Goal: Information Seeking & Learning: Learn about a topic

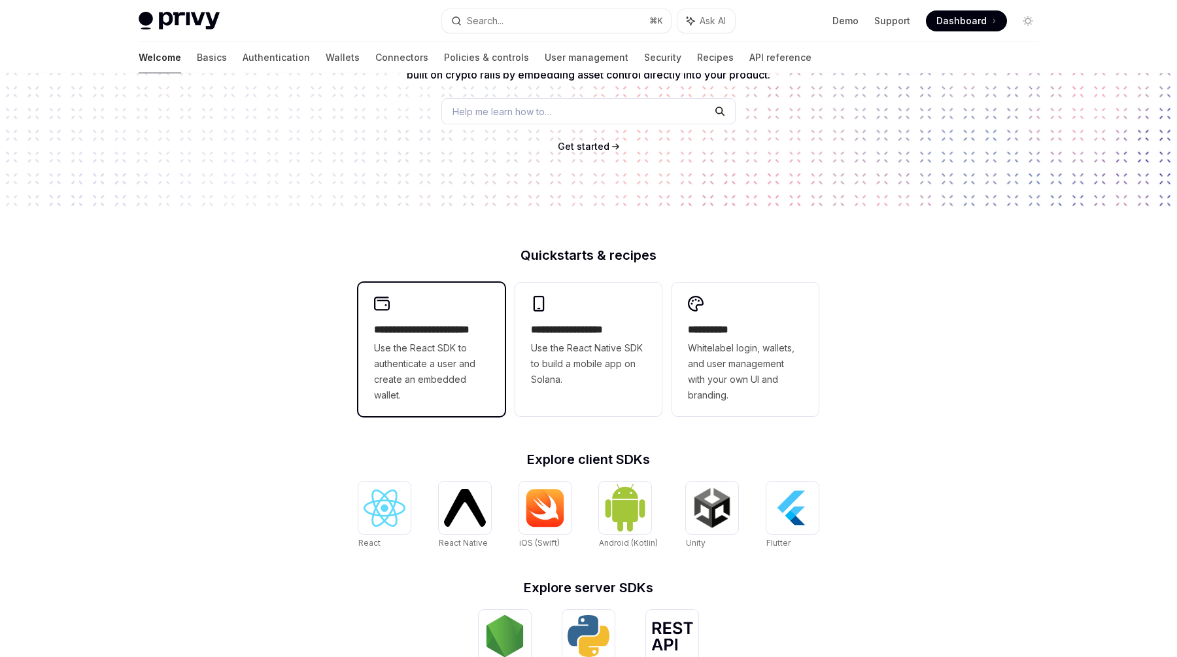
scroll to position [154, 0]
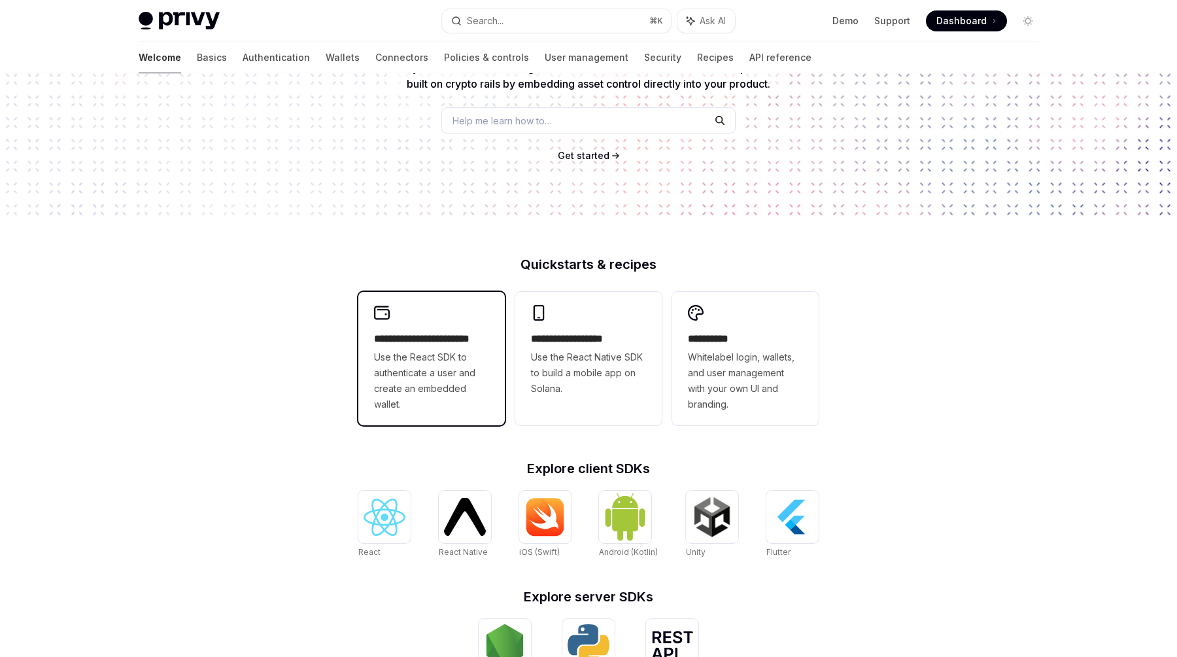
click at [452, 337] on h2 "**********" at bounding box center [431, 339] width 115 height 16
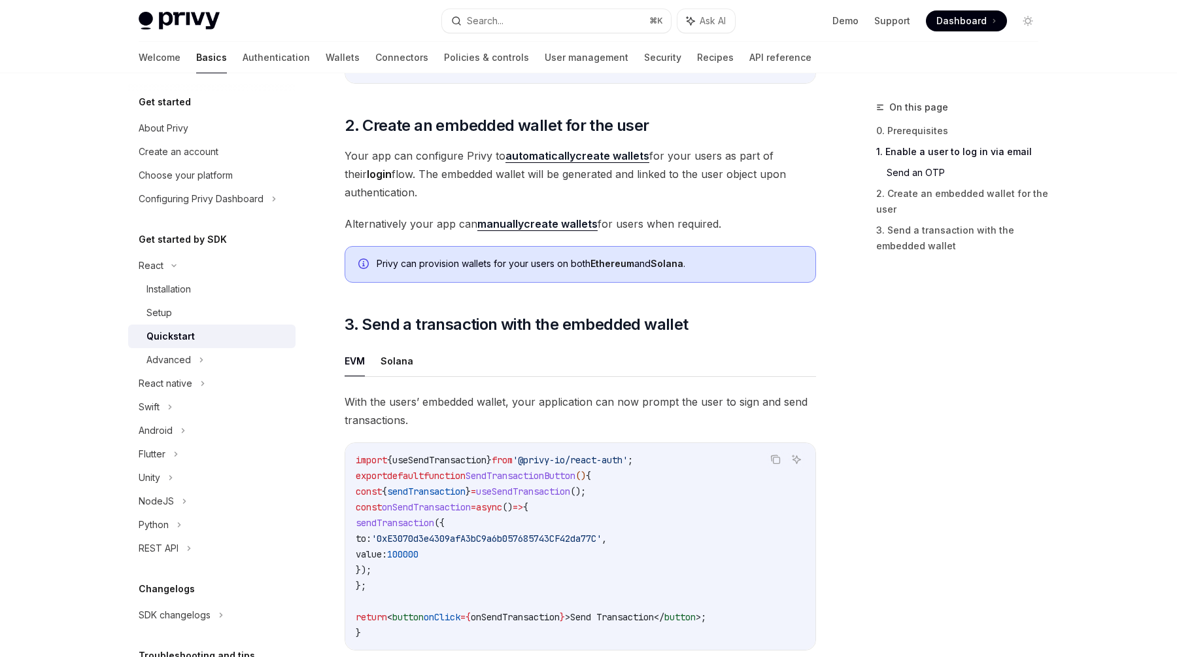
scroll to position [910, 0]
click at [551, 160] on strong "automatically" at bounding box center [541, 154] width 70 height 13
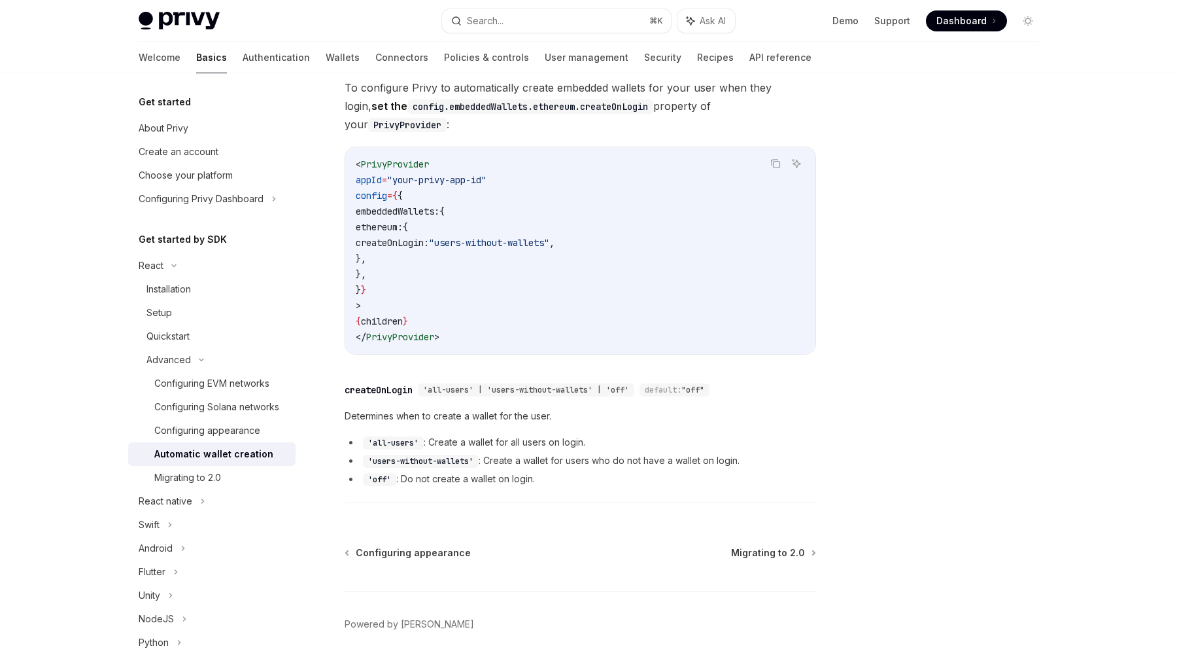
scroll to position [356, 0]
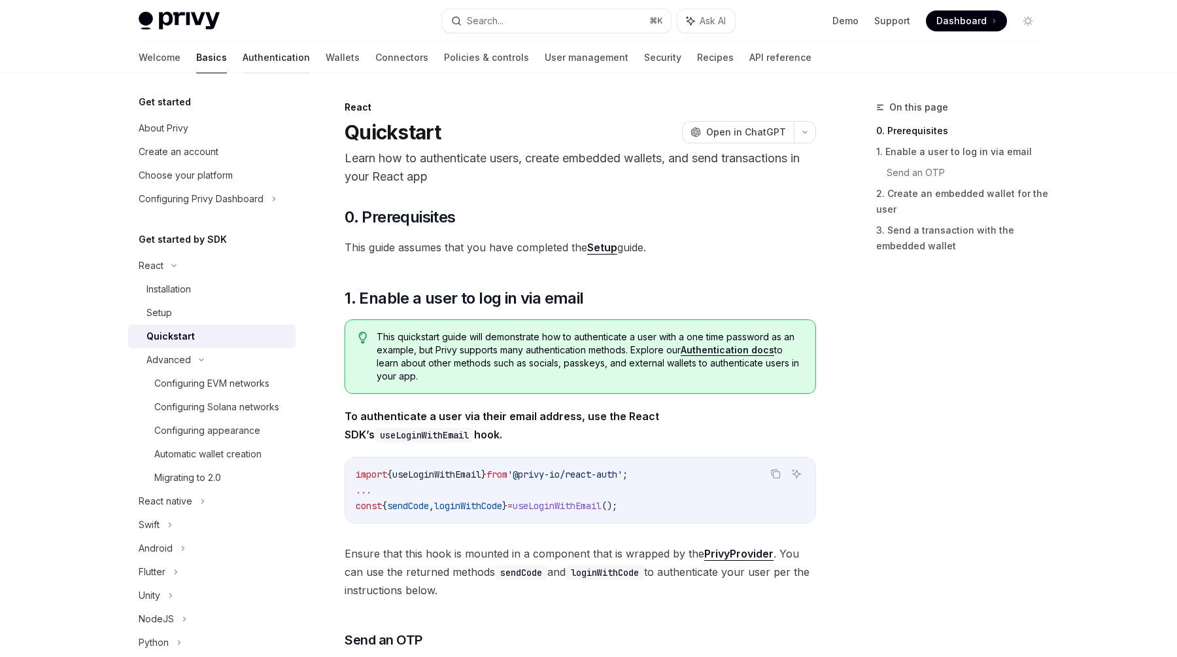
click at [243, 53] on link "Authentication" at bounding box center [276, 57] width 67 height 31
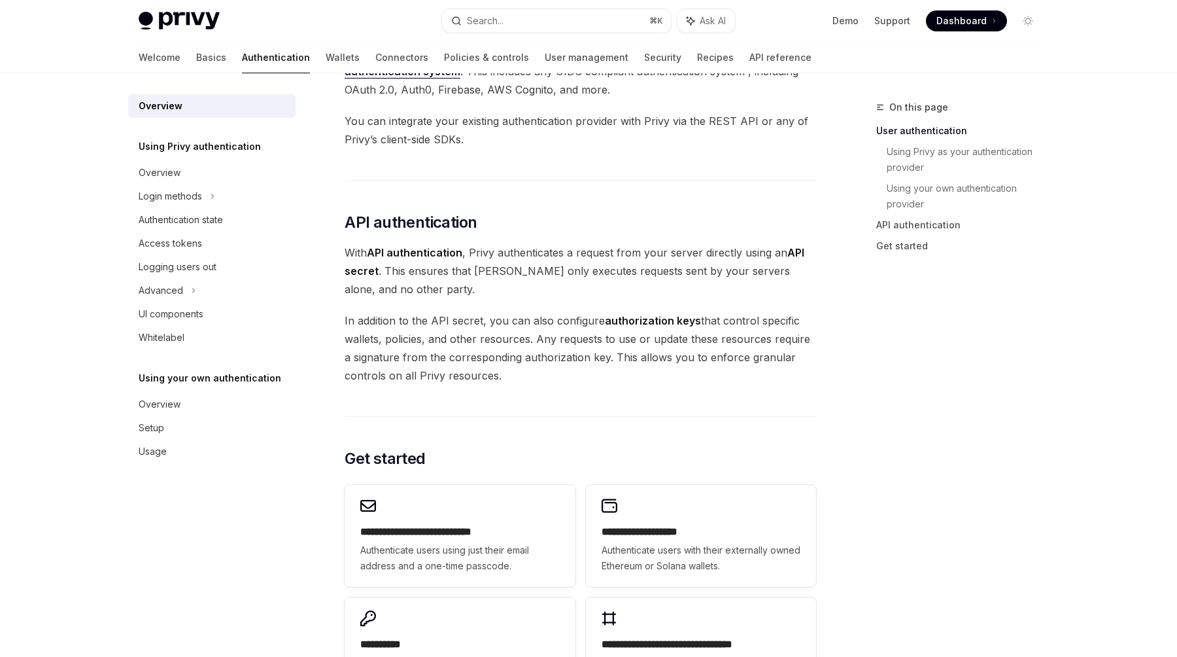
scroll to position [985, 0]
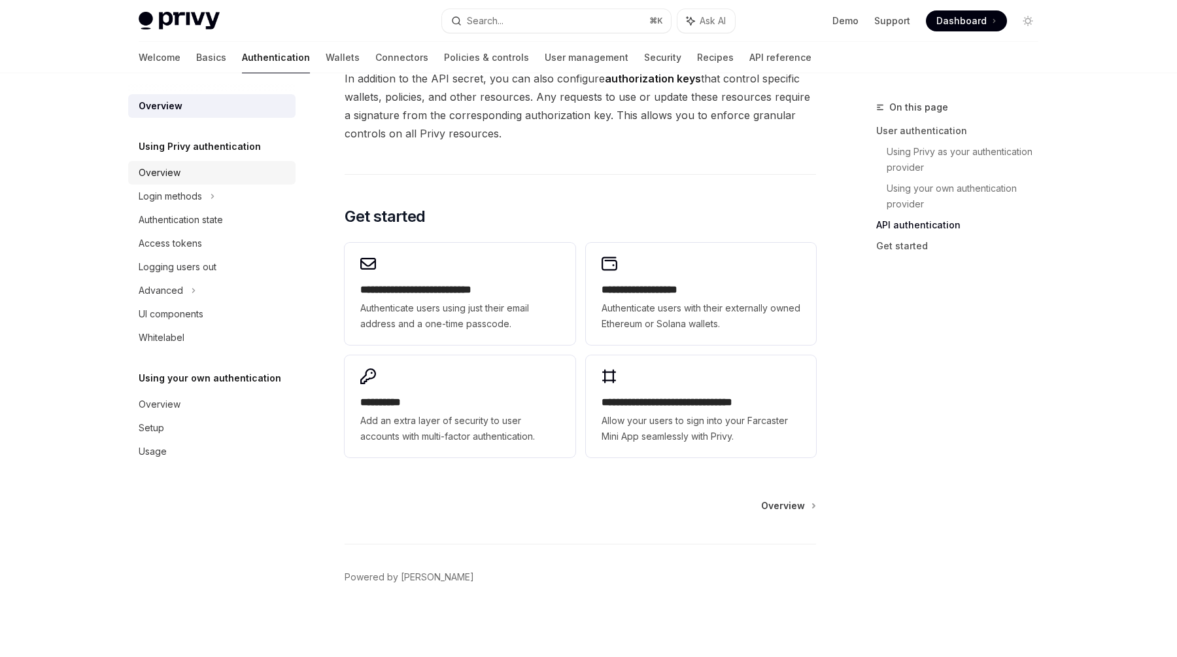
click at [177, 165] on div "Overview" at bounding box center [160, 173] width 42 height 16
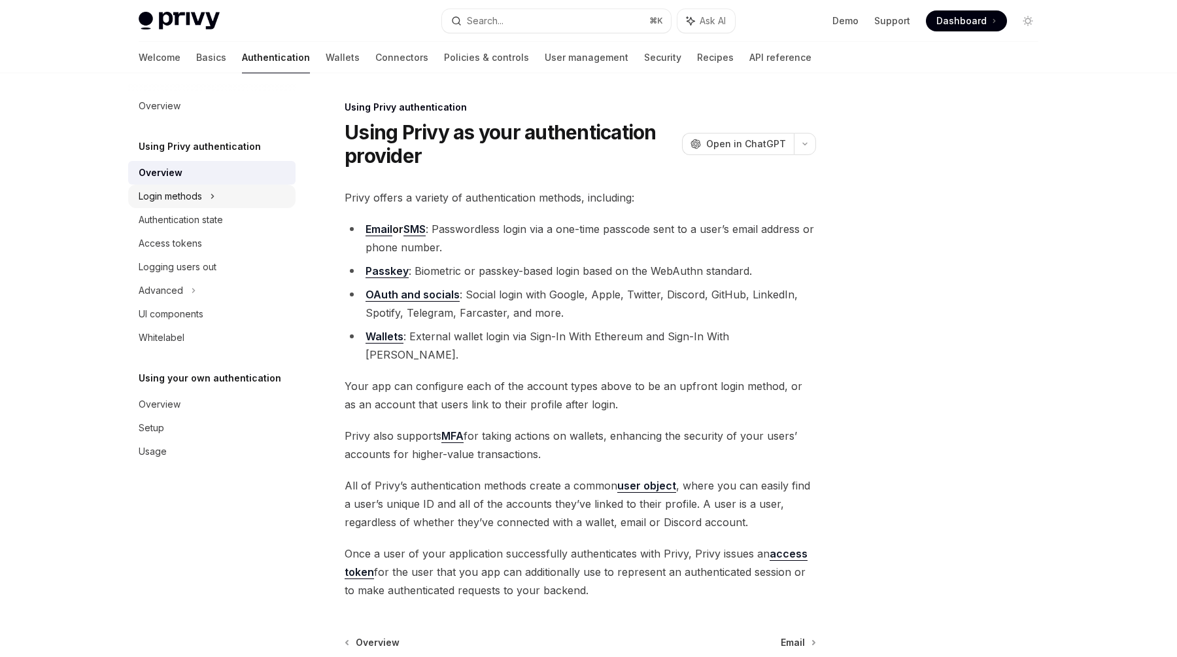
click at [179, 194] on div "Login methods" at bounding box center [170, 196] width 63 height 16
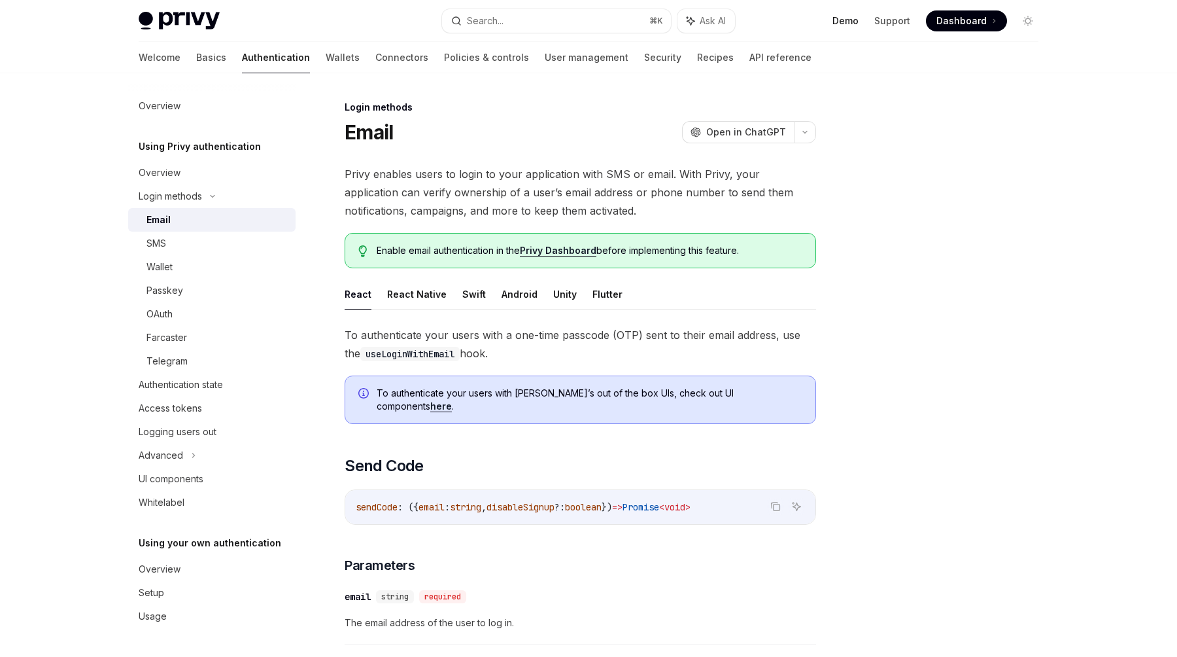
click at [840, 16] on link "Demo" at bounding box center [846, 20] width 26 height 13
click at [149, 251] on link "SMS" at bounding box center [211, 244] width 167 height 24
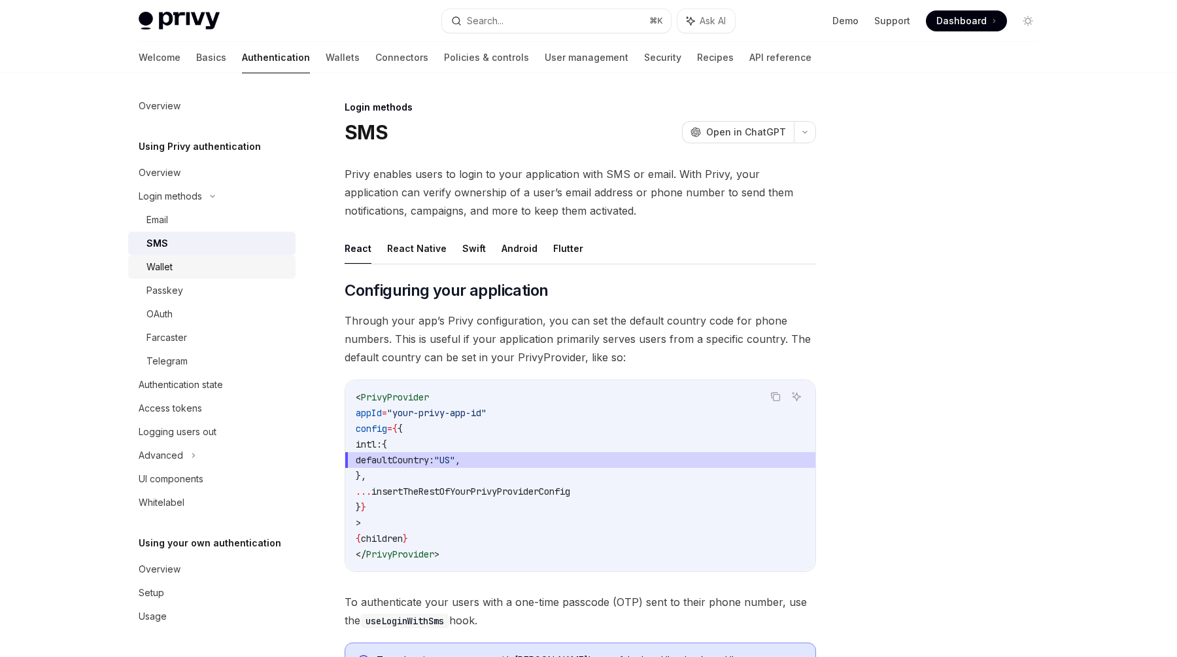
click at [150, 264] on div "Wallet" at bounding box center [160, 267] width 26 height 16
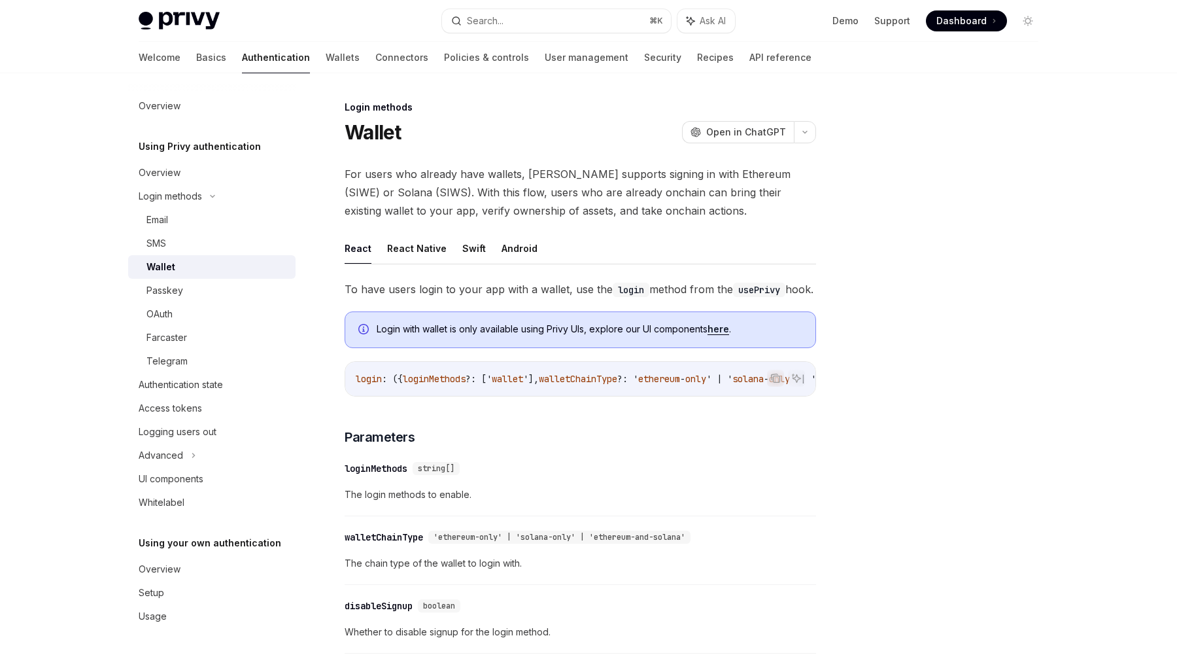
click at [153, 277] on link "Wallet" at bounding box center [211, 267] width 167 height 24
click at [155, 220] on div "Email" at bounding box center [158, 220] width 22 height 16
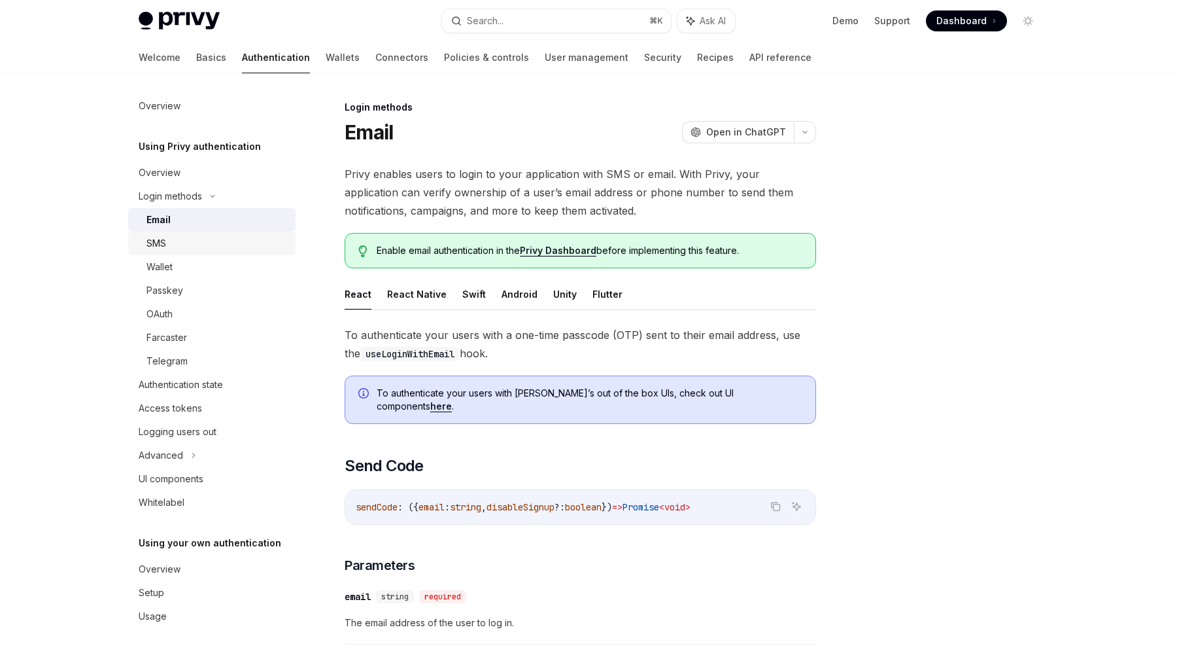
click at [156, 245] on div "SMS" at bounding box center [157, 243] width 20 height 16
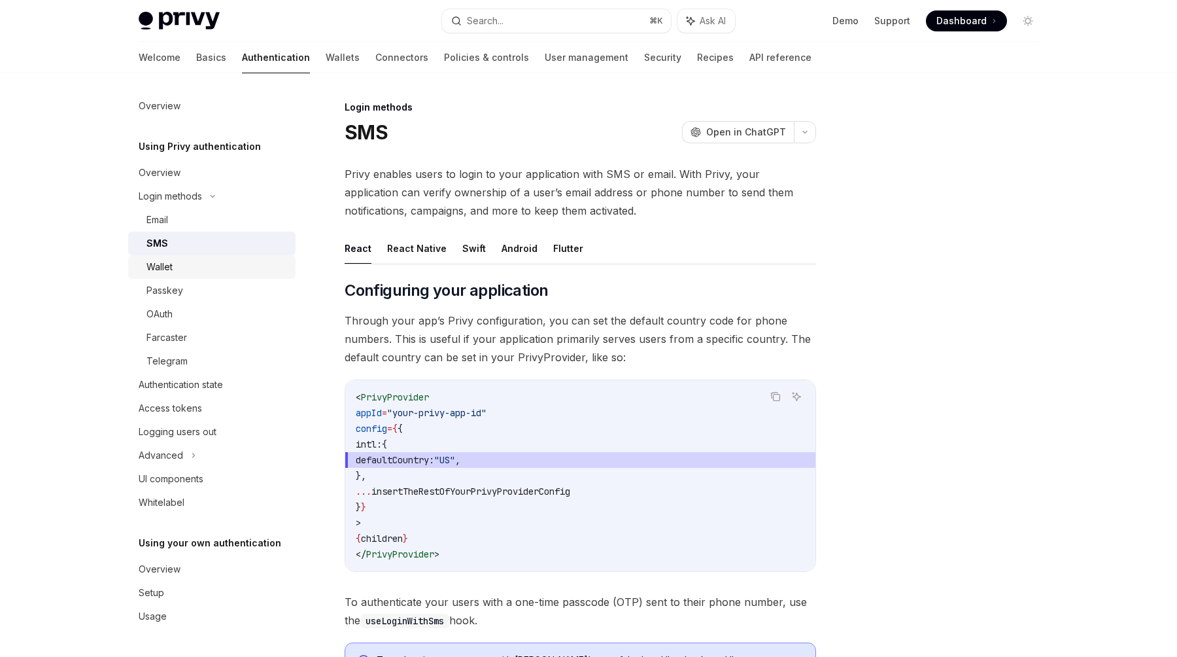
click at [156, 260] on div "Wallet" at bounding box center [160, 267] width 26 height 16
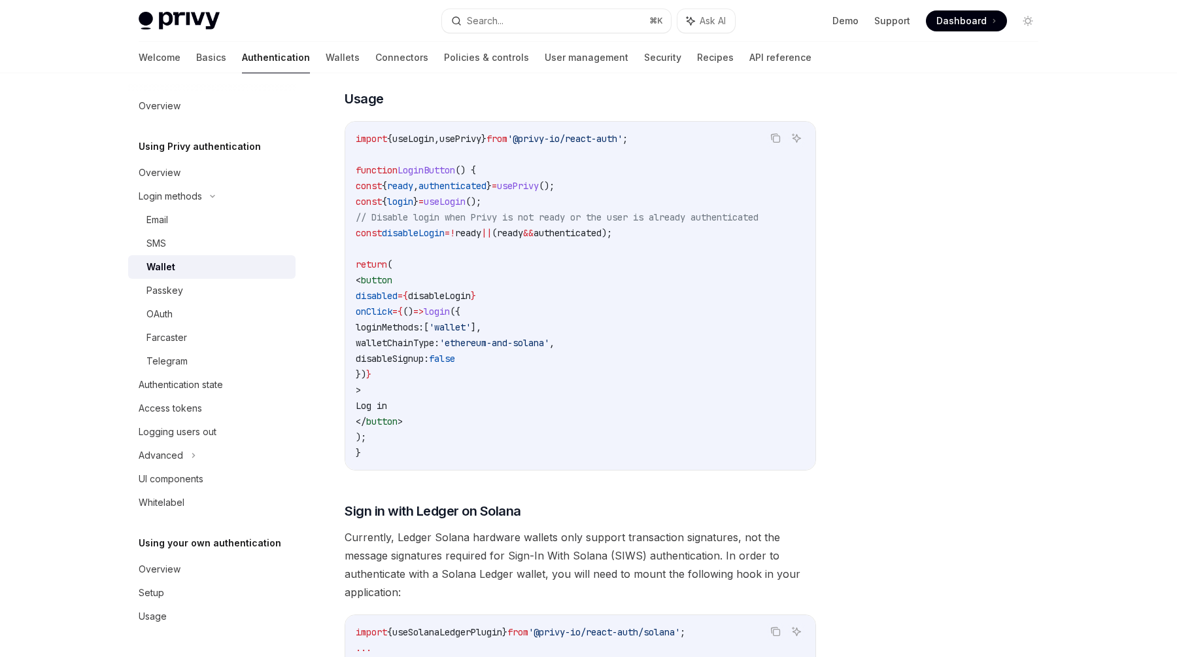
scroll to position [714, 0]
click at [487, 146] on span "}" at bounding box center [483, 140] width 5 height 12
drag, startPoint x: 499, startPoint y: 162, endPoint x: 410, endPoint y: 167, distance: 89.1
click at [410, 146] on span "import { useLogin , usePrivy } from '@privy-io/react-auth' ;" at bounding box center [492, 140] width 272 height 12
drag, startPoint x: 441, startPoint y: 351, endPoint x: 643, endPoint y: 354, distance: 202.1
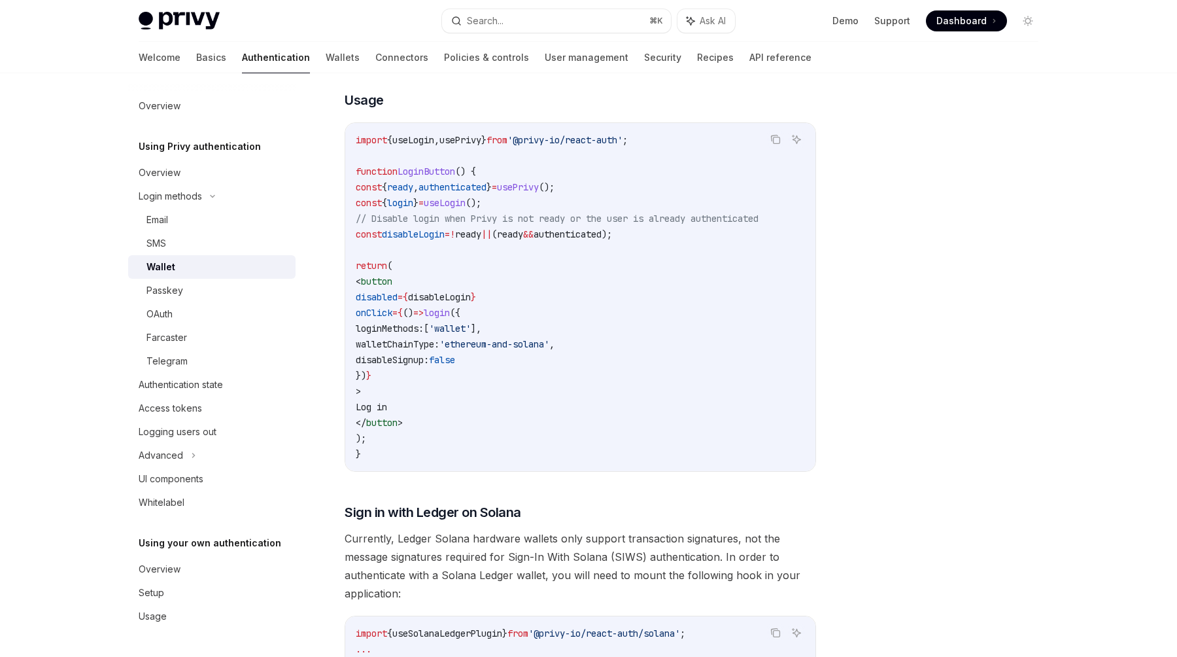
click at [643, 354] on code "import { useLogin , usePrivy } from '@privy-io/react-auth' ; function LoginButt…" at bounding box center [580, 297] width 449 height 330
click at [583, 387] on code "import { useLogin , usePrivy } from '@privy-io/react-auth' ; function LoginButt…" at bounding box center [580, 297] width 449 height 330
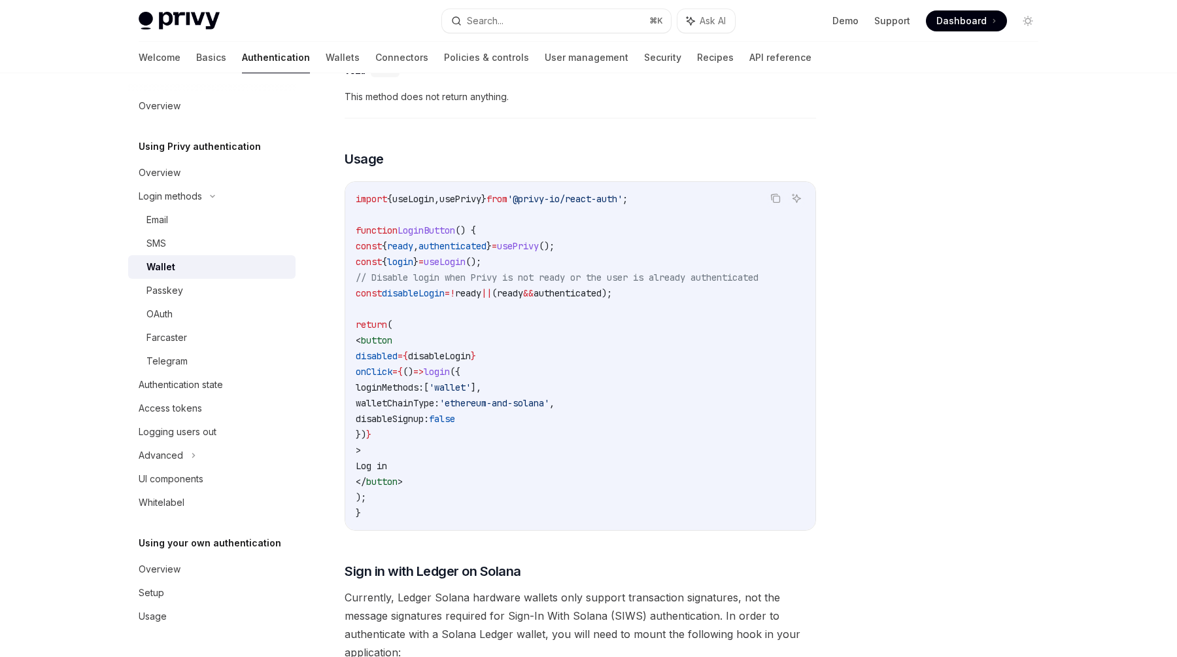
scroll to position [711, 0]
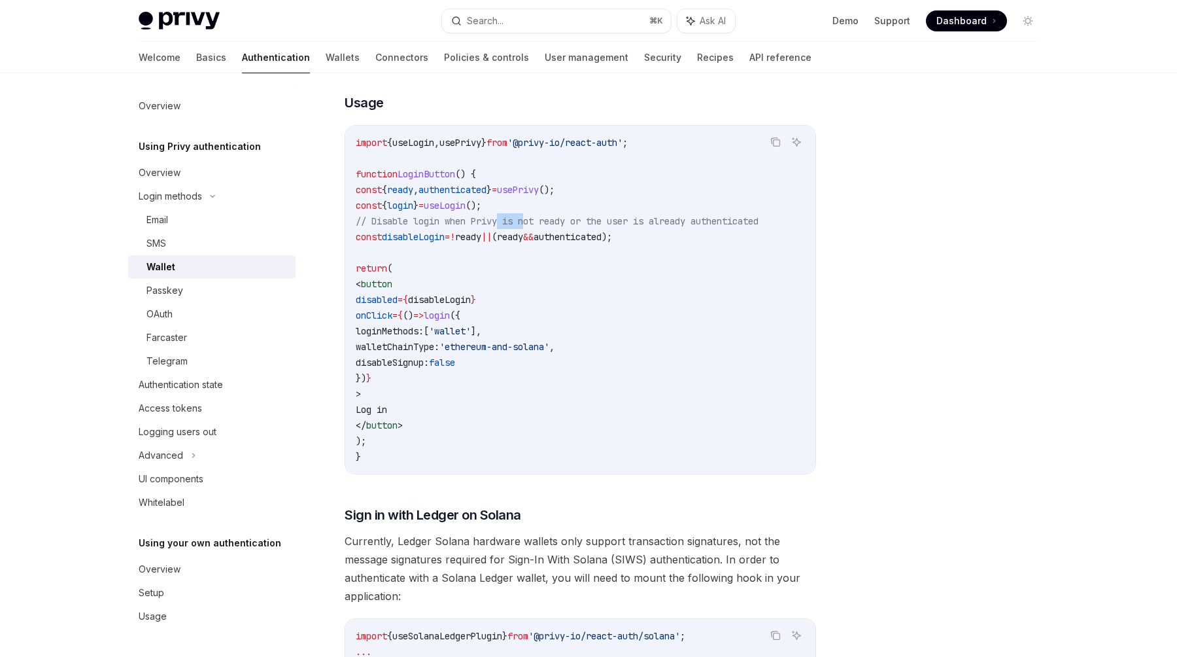
drag, startPoint x: 534, startPoint y: 244, endPoint x: 494, endPoint y: 244, distance: 39.9
click at [506, 227] on span "// Disable login when Privy is not ready or the user is already authenticated" at bounding box center [557, 221] width 403 height 12
drag, startPoint x: 468, startPoint y: 358, endPoint x: 641, endPoint y: 383, distance: 175.2
click at [636, 382] on code "import { useLogin , usePrivy } from '@privy-io/react-auth' ; function LoginButt…" at bounding box center [580, 300] width 449 height 330
click at [616, 392] on code "import { useLogin , usePrivy } from '@privy-io/react-auth' ; function LoginButt…" at bounding box center [580, 300] width 449 height 330
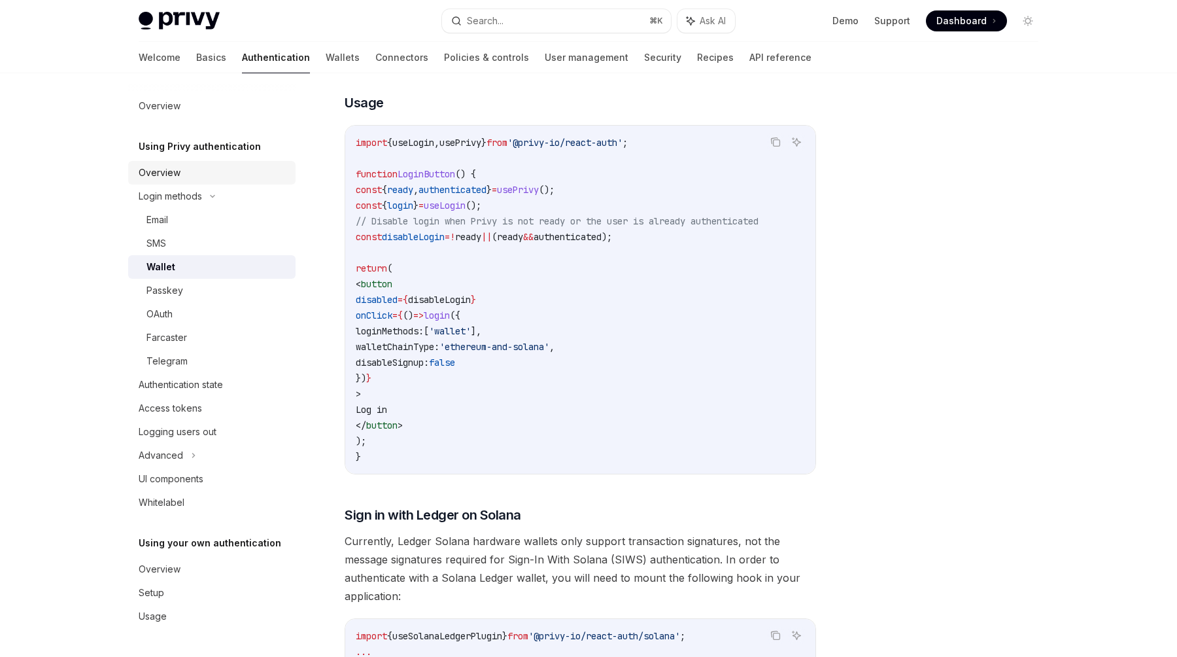
click at [157, 169] on div "Overview" at bounding box center [160, 173] width 42 height 16
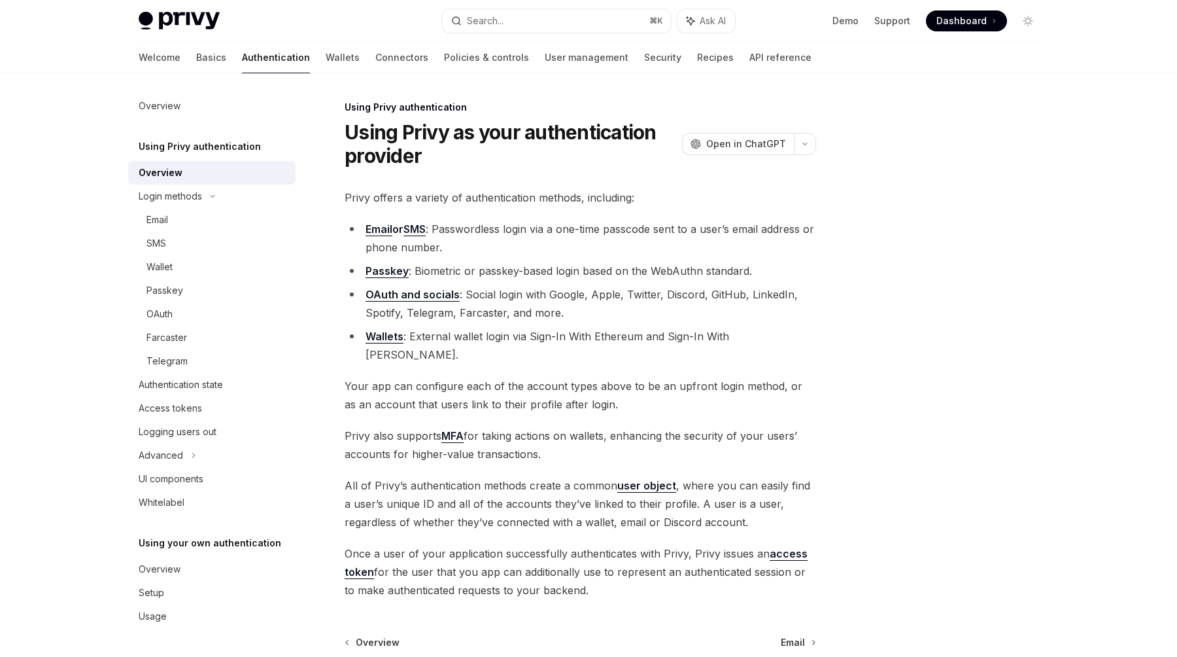
click at [181, 141] on h5 "Using Privy authentication" at bounding box center [200, 147] width 122 height 16
click at [196, 61] on link "Basics" at bounding box center [211, 57] width 30 height 31
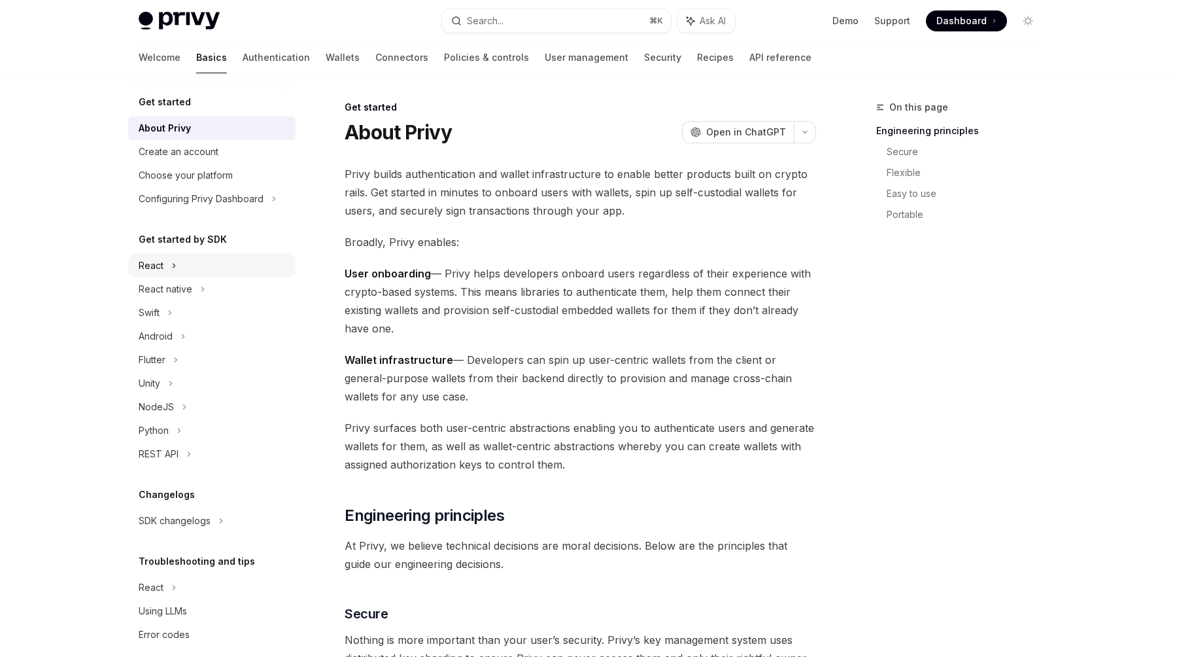
click at [148, 266] on div "React" at bounding box center [151, 266] width 25 height 16
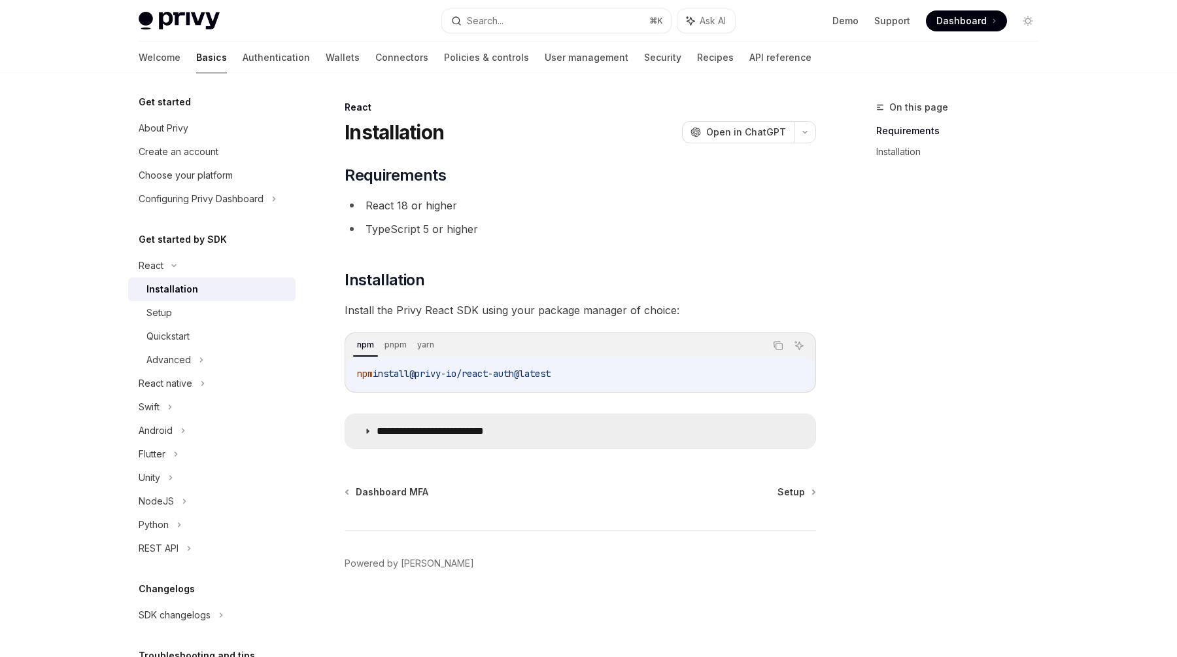
click at [489, 428] on p "**********" at bounding box center [451, 430] width 148 height 13
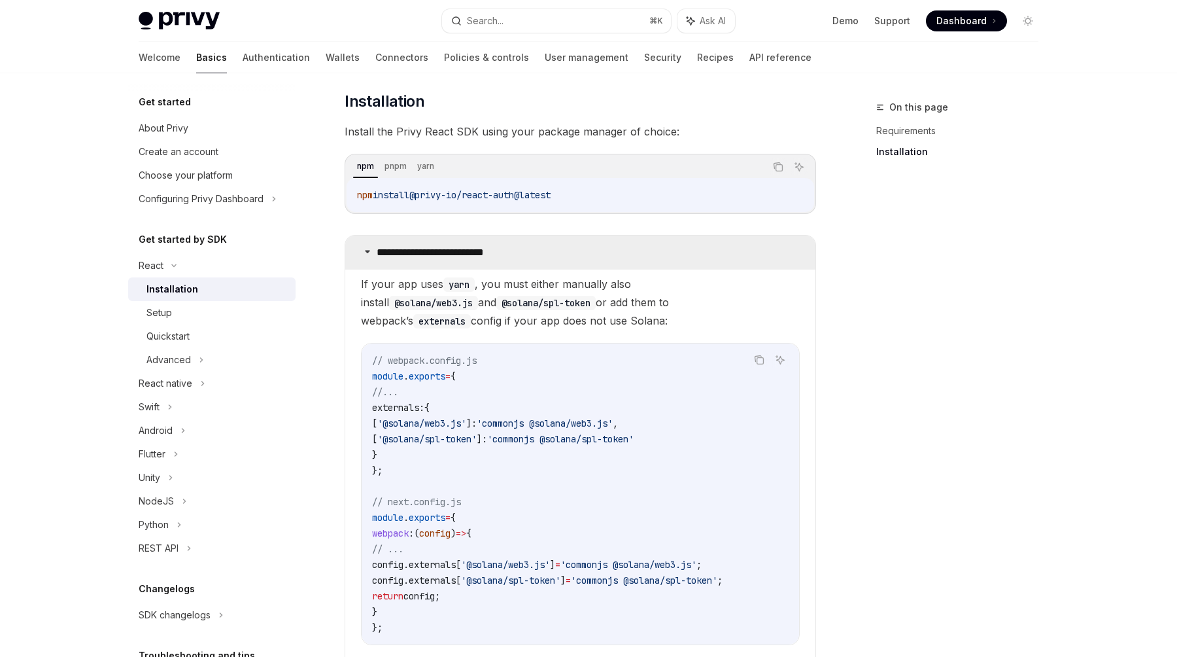
scroll to position [170, 0]
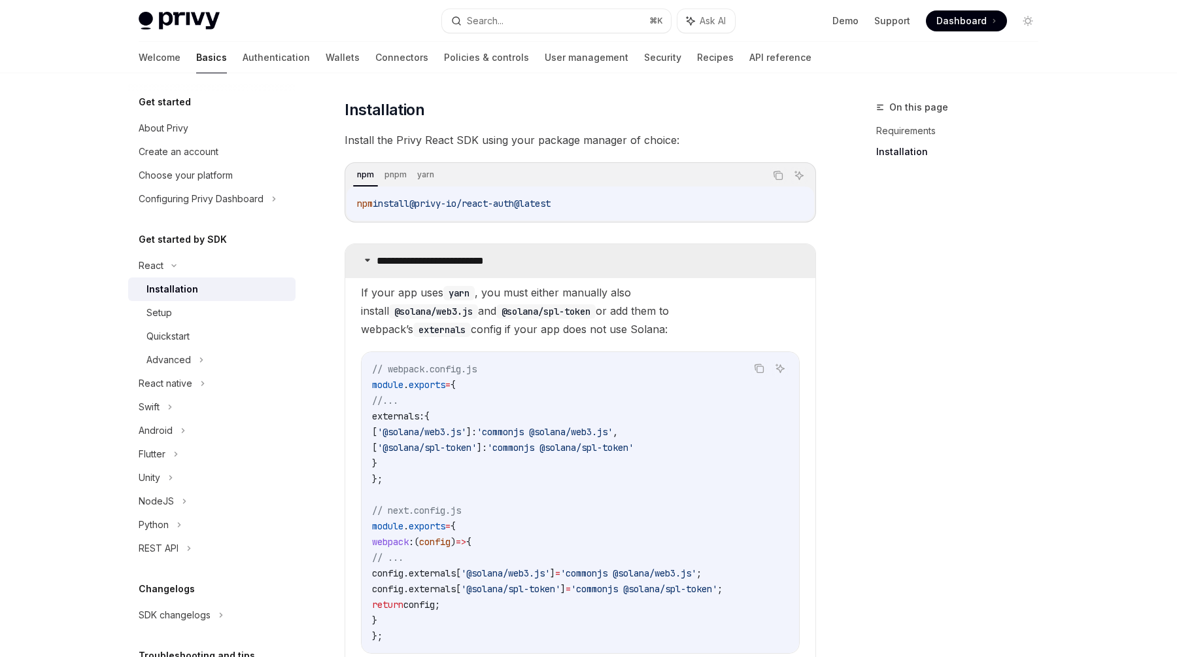
click at [467, 261] on p "**********" at bounding box center [451, 260] width 148 height 13
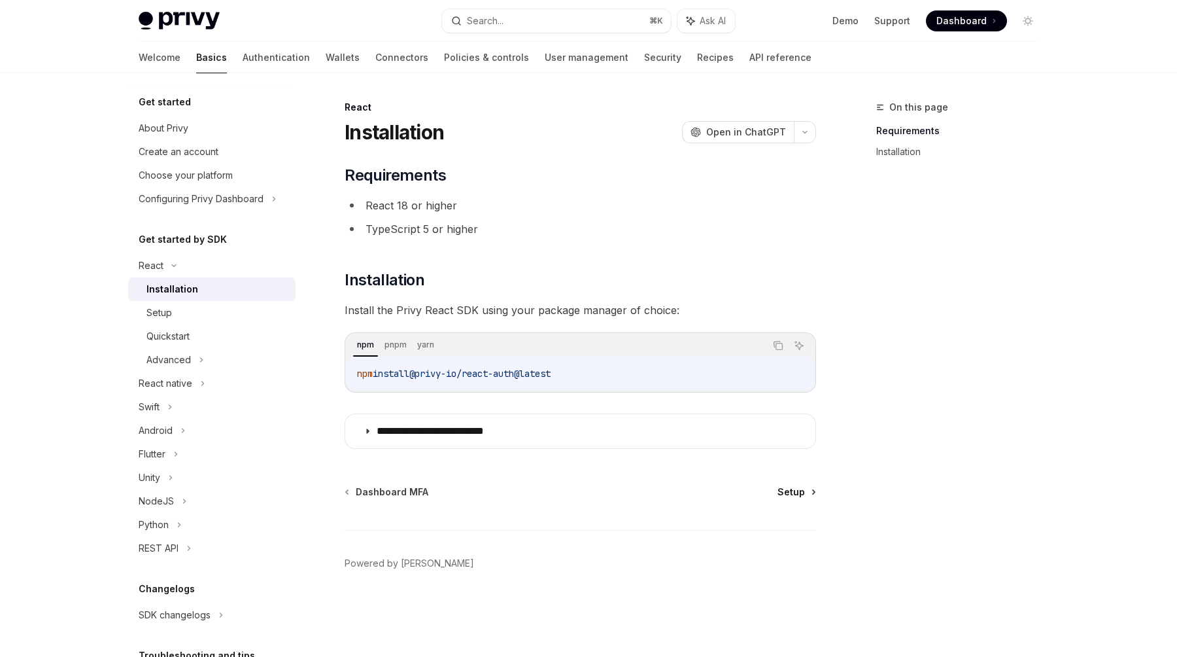
click at [787, 493] on span "Setup" at bounding box center [791, 491] width 27 height 13
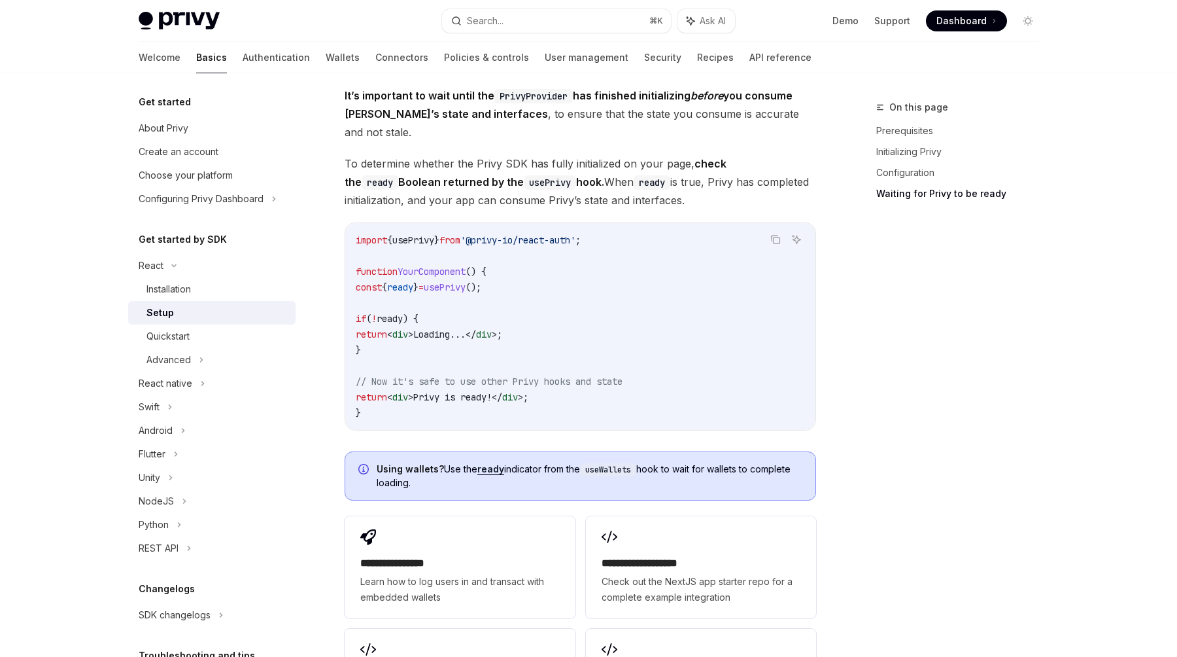
scroll to position [1594, 0]
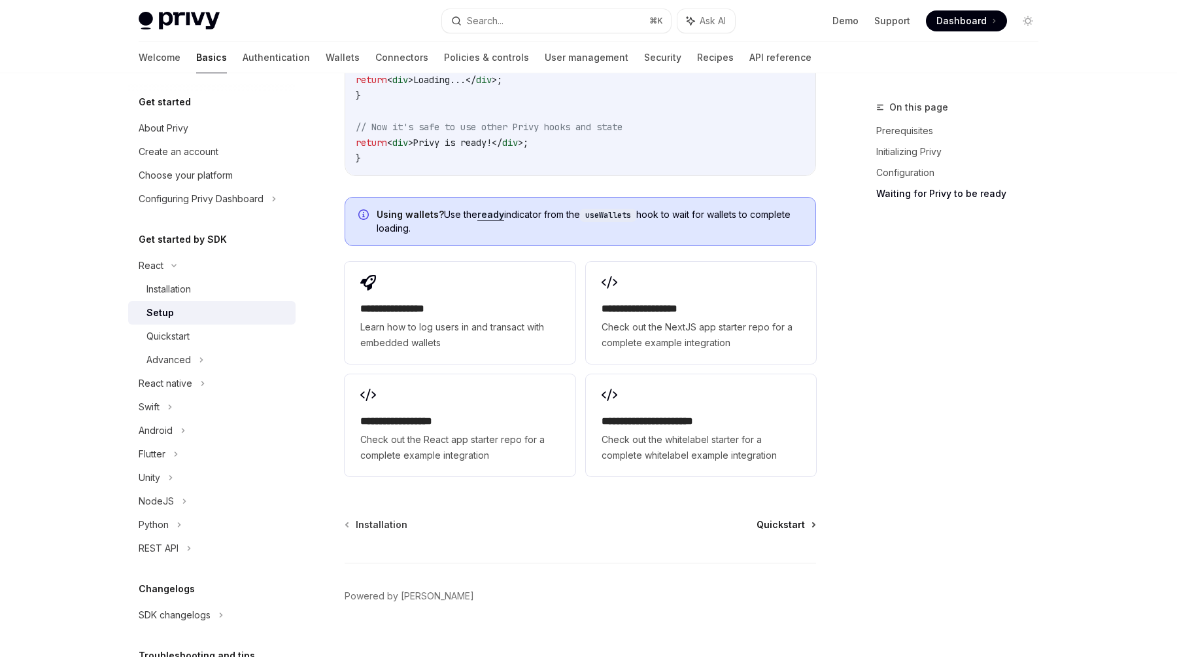
click at [786, 518] on span "Quickstart" at bounding box center [781, 524] width 48 height 13
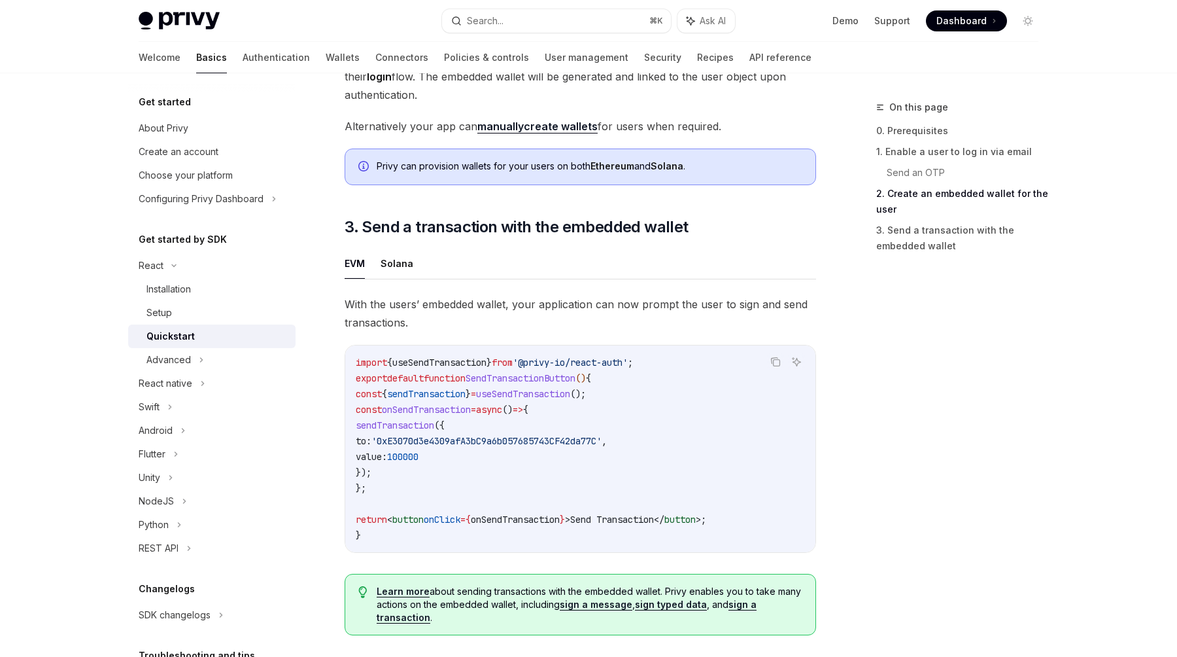
scroll to position [954, 0]
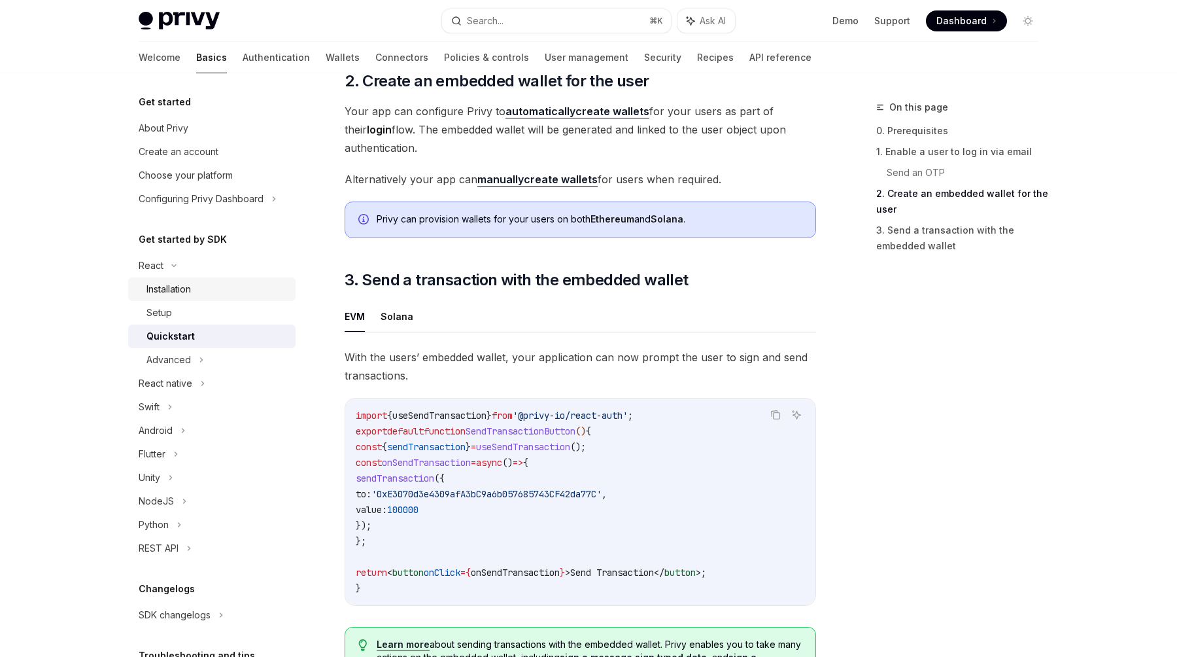
click at [198, 290] on div "Installation" at bounding box center [217, 289] width 141 height 16
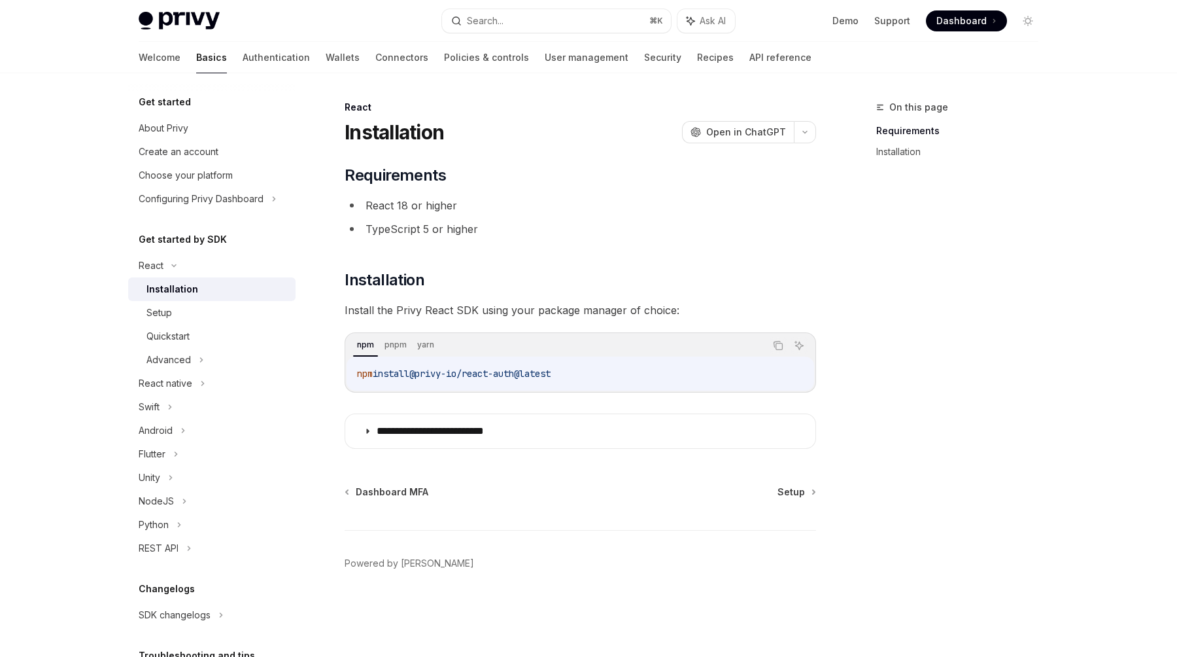
drag, startPoint x: 576, startPoint y: 369, endPoint x: 319, endPoint y: 367, distance: 257.1
click at [319, 367] on div "**********" at bounding box center [458, 377] width 722 height 557
drag, startPoint x: 576, startPoint y: 371, endPoint x: 285, endPoint y: 375, distance: 290.4
click at [285, 375] on div "**********" at bounding box center [588, 364] width 963 height 583
click at [504, 345] on div "npm pnpm yarn" at bounding box center [558, 345] width 411 height 22
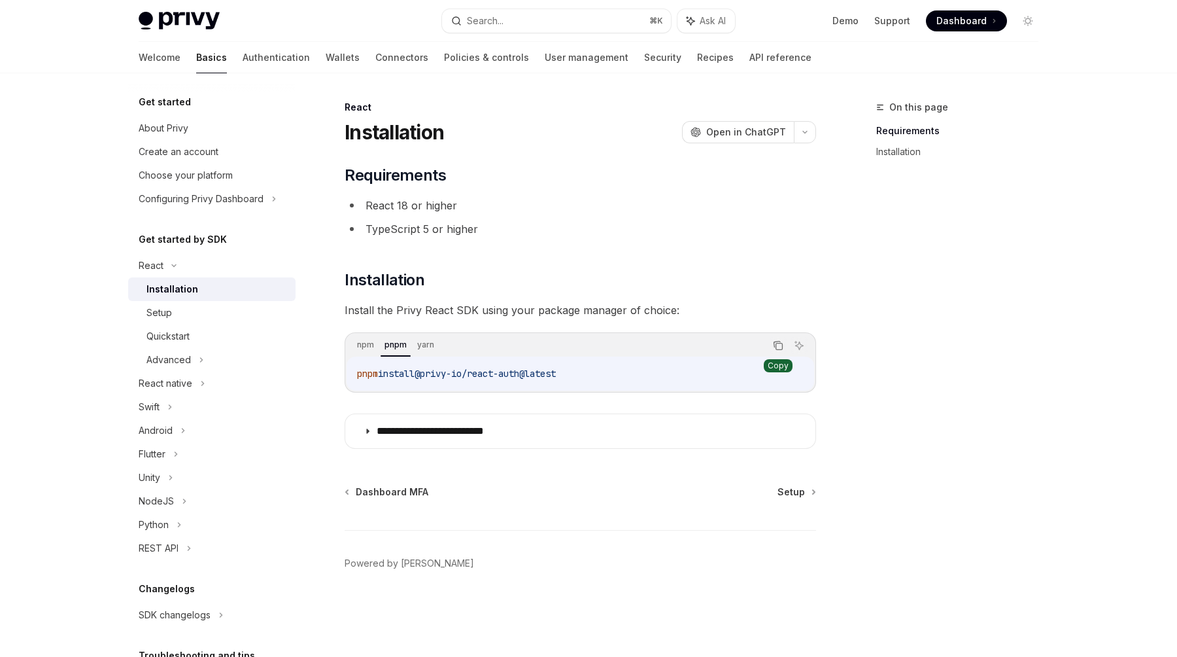
click at [776, 340] on icon "Copy the contents from the code block" at bounding box center [778, 345] width 10 height 10
click at [791, 492] on span "Setup" at bounding box center [791, 491] width 27 height 13
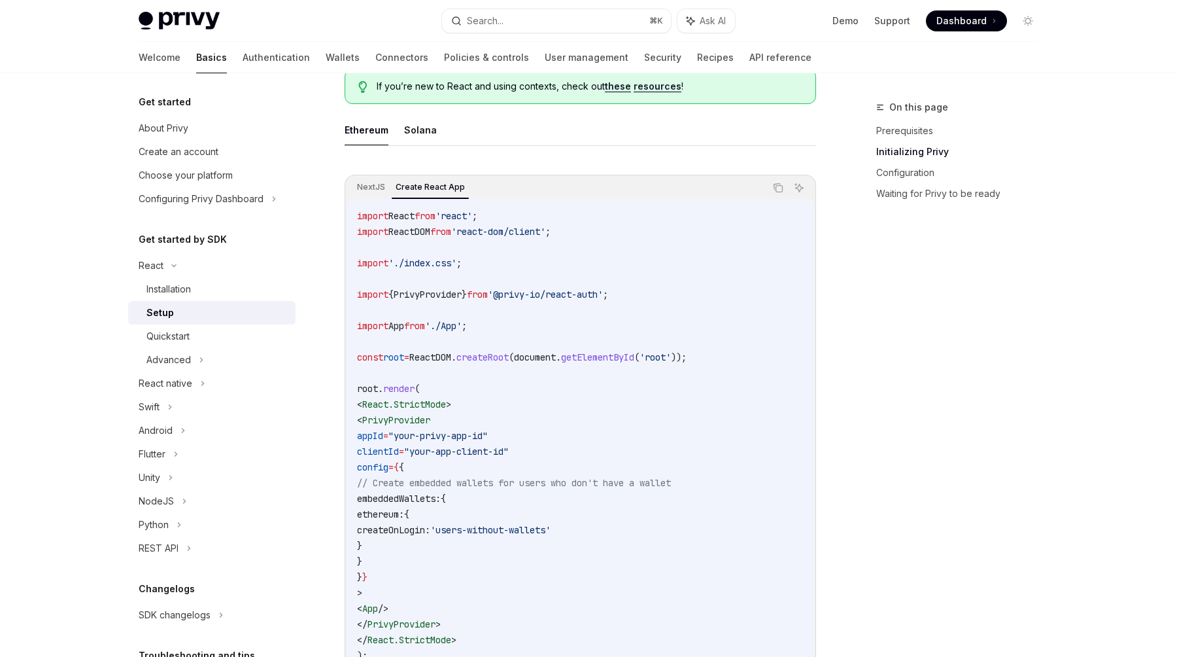
scroll to position [345, 0]
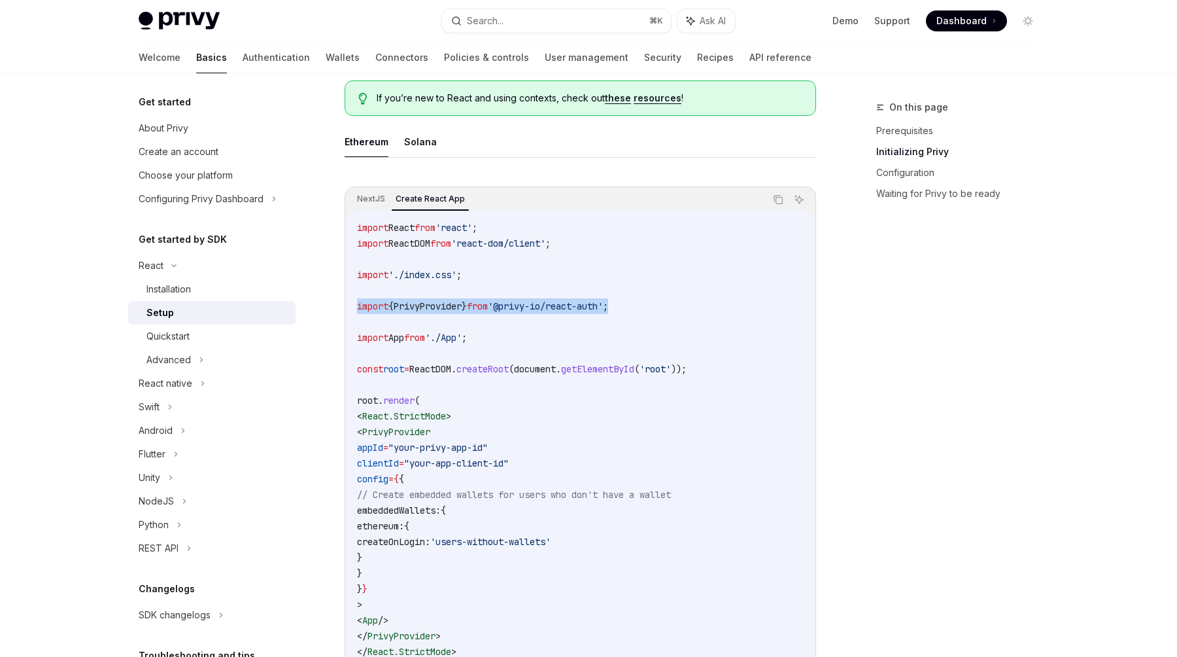
drag, startPoint x: 644, startPoint y: 304, endPoint x: 345, endPoint y: 302, distance: 299.6
click at [345, 302] on div "NextJS Create React App Copy Ask AI import React from 'react' ; import ReactDOM…" at bounding box center [581, 436] width 472 height 500
copy span "import { PrivyProvider } from '@privy-io/react-auth' ;"
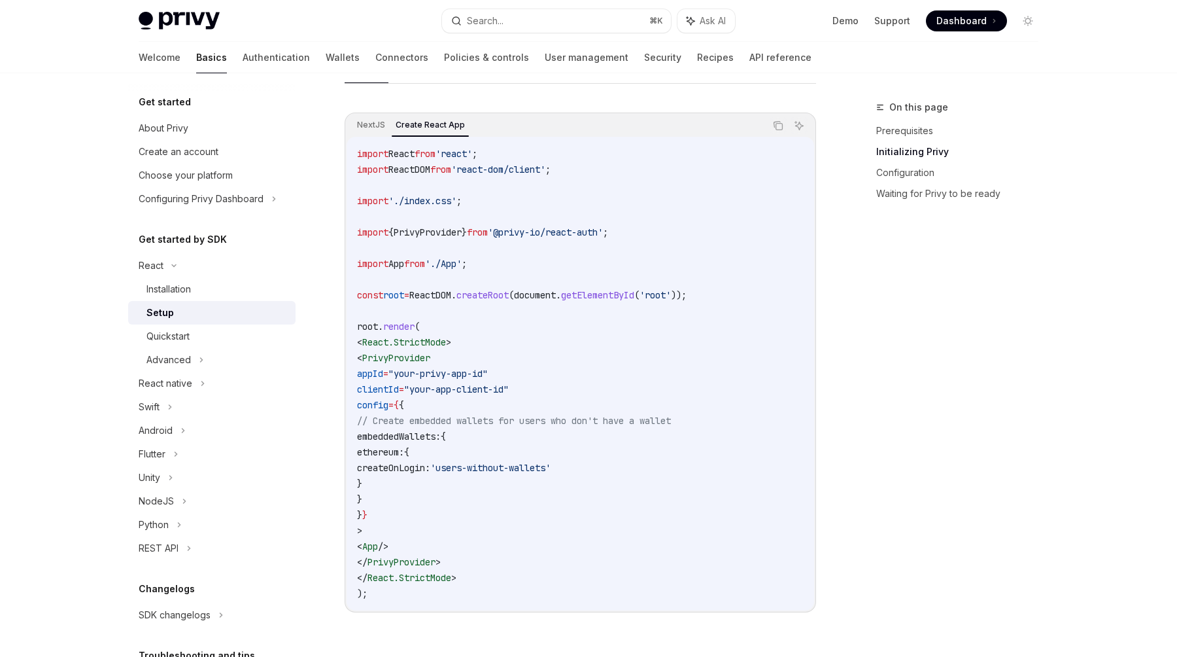
scroll to position [421, 0]
drag, startPoint x: 643, startPoint y: 231, endPoint x: 349, endPoint y: 230, distance: 293.7
click at [349, 230] on div "import React from 'react' ; import ReactDOM from 'react-dom/client' ; import '.…" at bounding box center [581, 372] width 468 height 474
copy span "import { PrivyProvider } from '@privy-io/react-auth' ;"
click at [720, 251] on code "import React from 'react' ; import ReactDOM from 'react-dom/client' ; import '.…" at bounding box center [580, 371] width 447 height 455
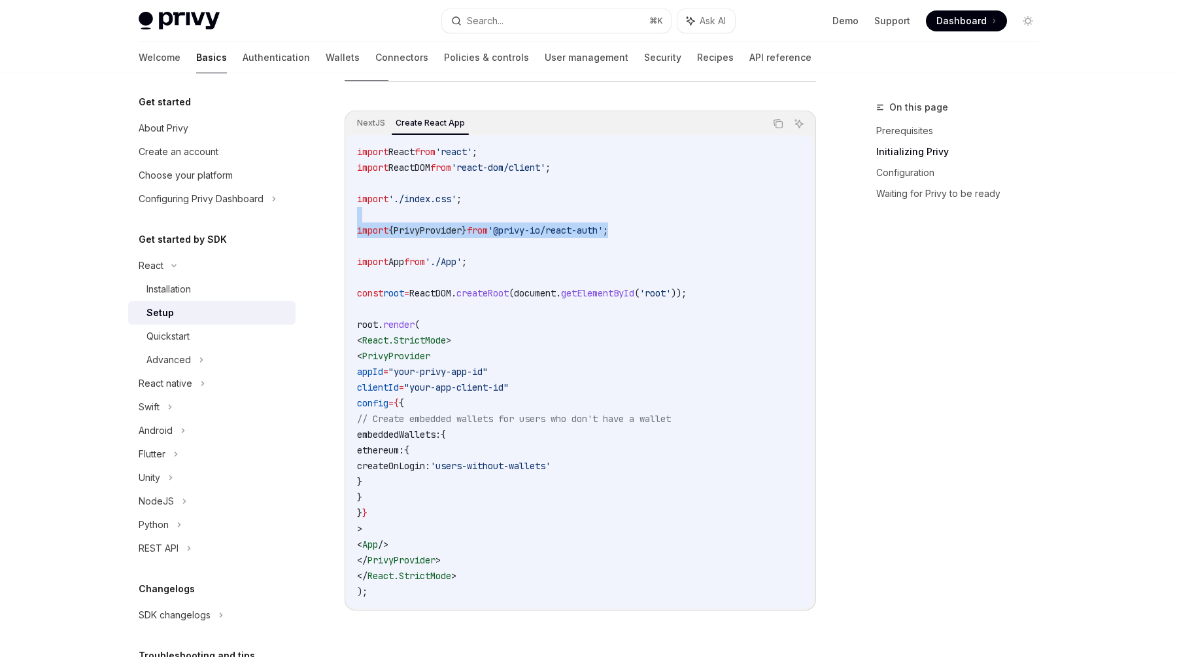
drag, startPoint x: 697, startPoint y: 216, endPoint x: 650, endPoint y: 230, distance: 49.1
click at [650, 230] on code "import React from 'react' ; import ReactDOM from 'react-dom/client' ; import '.…" at bounding box center [580, 371] width 447 height 455
copy code "import { PrivyProvider } from '@privy-io/react-auth' ;"
click at [494, 237] on code "import React from 'react' ; import ReactDOM from 'react-dom/client' ; import '.…" at bounding box center [580, 371] width 447 height 455
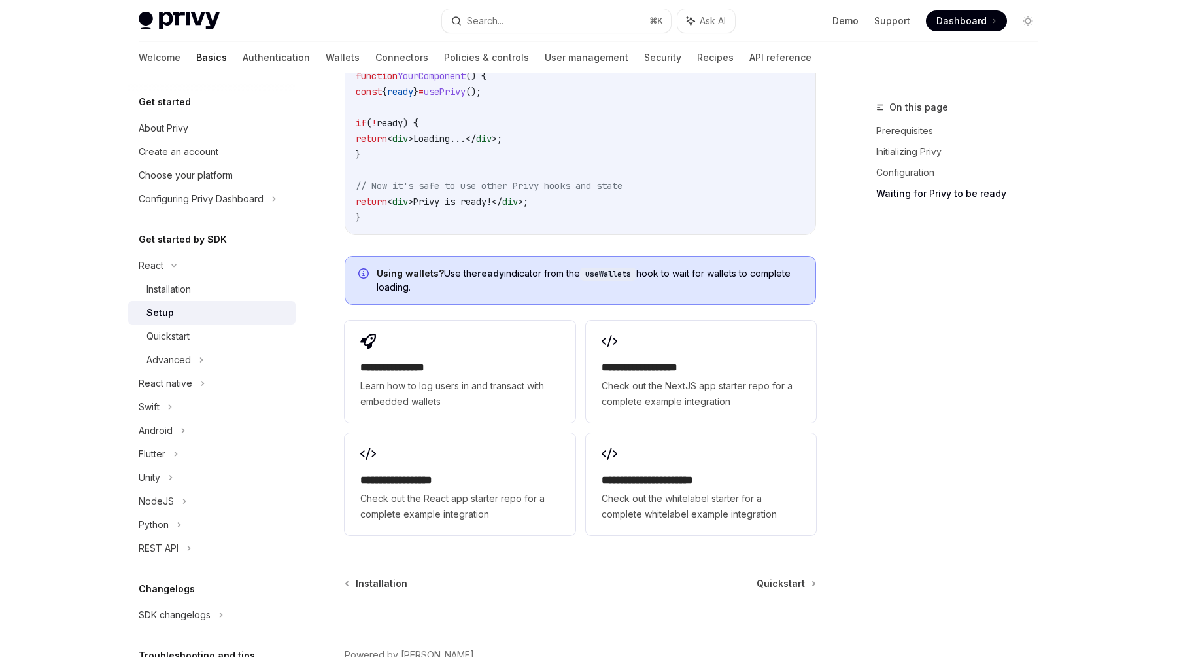
scroll to position [1704, 0]
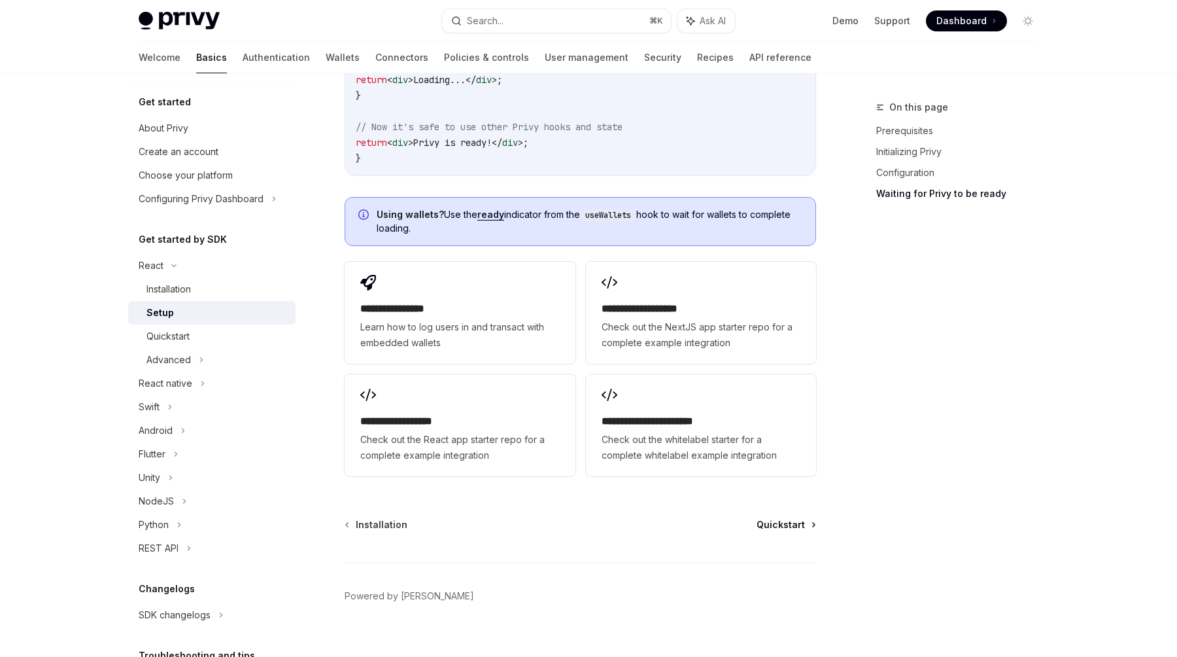
click at [780, 518] on span "Quickstart" at bounding box center [781, 524] width 48 height 13
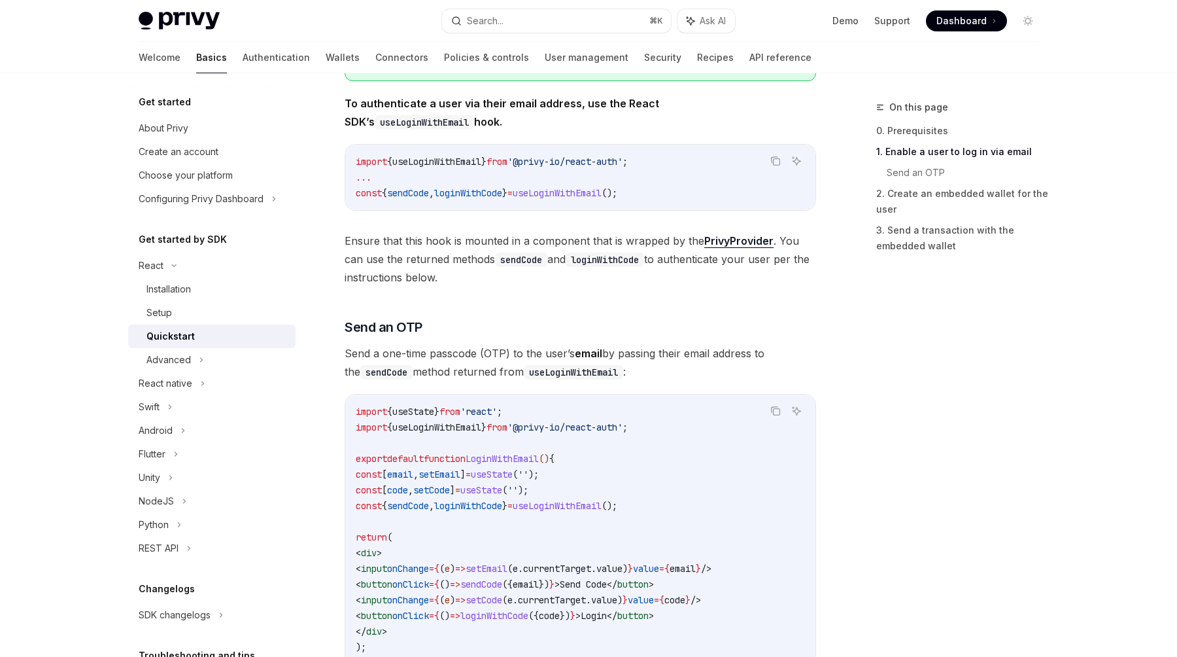
scroll to position [315, 0]
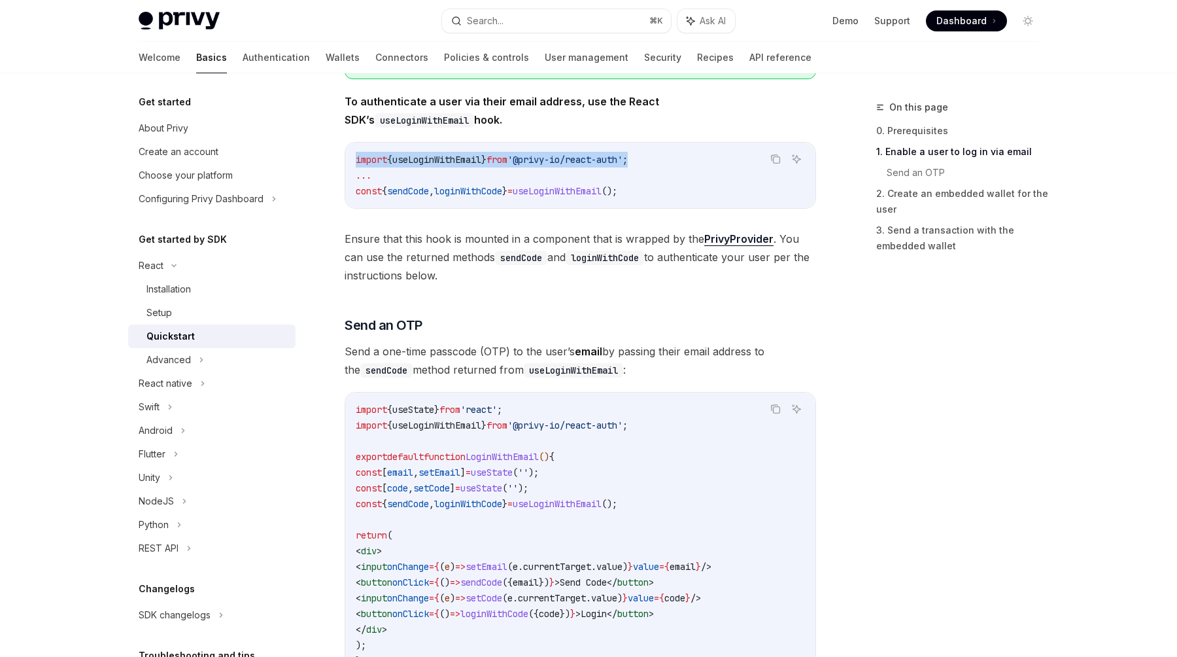
drag, startPoint x: 672, startPoint y: 157, endPoint x: 331, endPoint y: 165, distance: 340.9
copy span "import { useLoginWithEmail } from '@privy-io/react-auth' ;"
click at [693, 196] on code "import { useLoginWithEmail } from '@privy-io/react-auth' ; ... const { sendCode…" at bounding box center [580, 175] width 449 height 47
drag, startPoint x: 693, startPoint y: 196, endPoint x: 332, endPoint y: 154, distance: 363.5
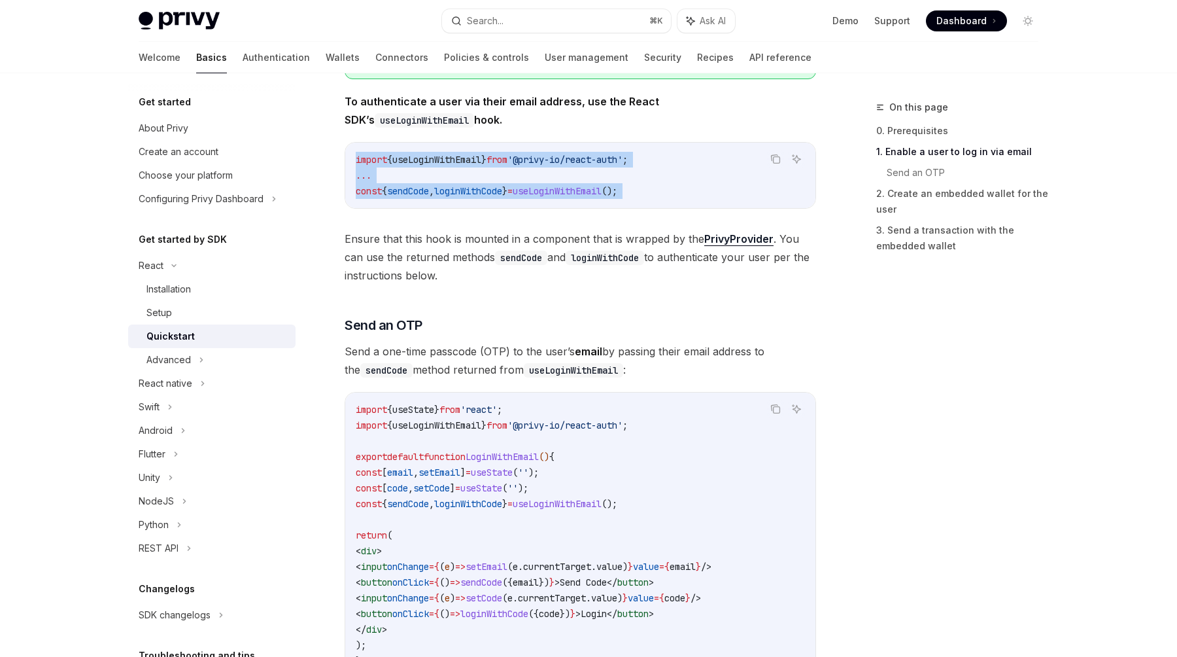
copy div "import { useLoginWithEmail } from '@privy-io/react-auth' ; ... const { sendCode…"
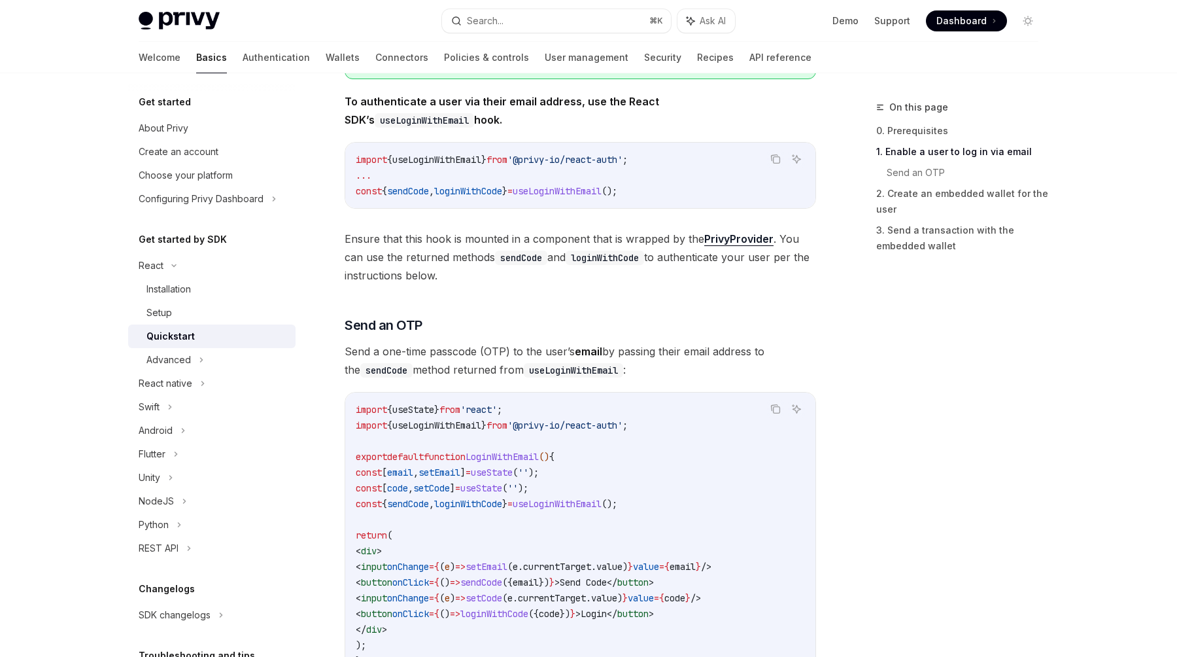
click at [372, 135] on div "​ 0. Prerequisites This guide assumes that you have completed the Setup guide. …" at bounding box center [581, 639] width 472 height 1495
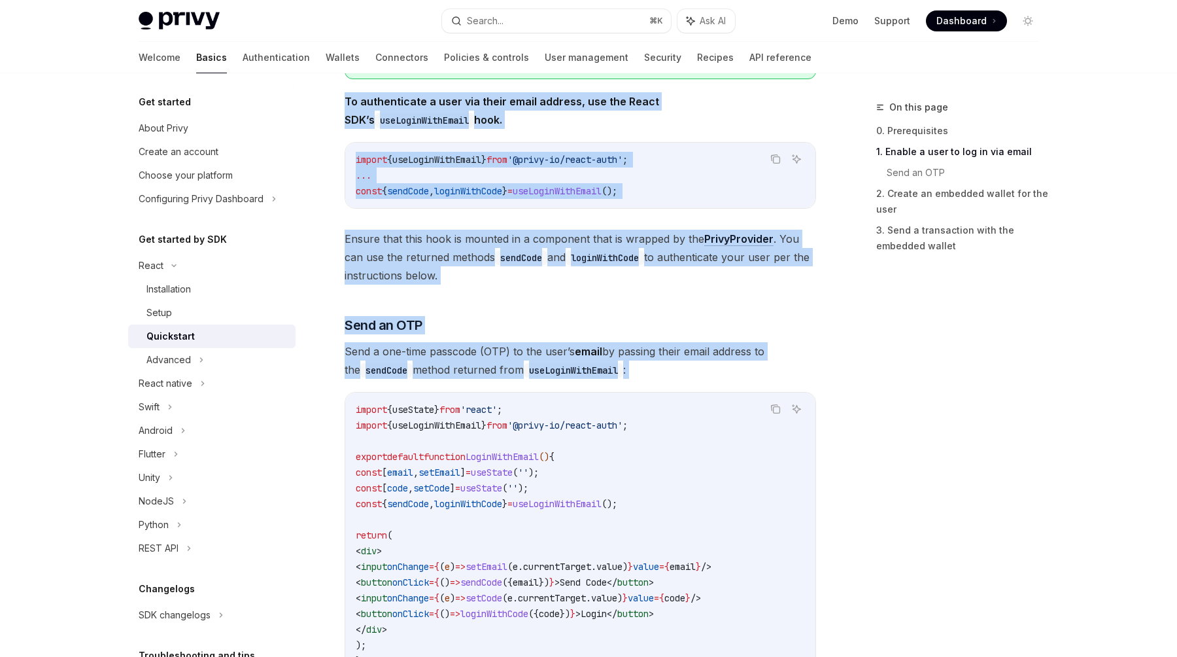
drag, startPoint x: 339, startPoint y: 92, endPoint x: 655, endPoint y: 397, distance: 439.0
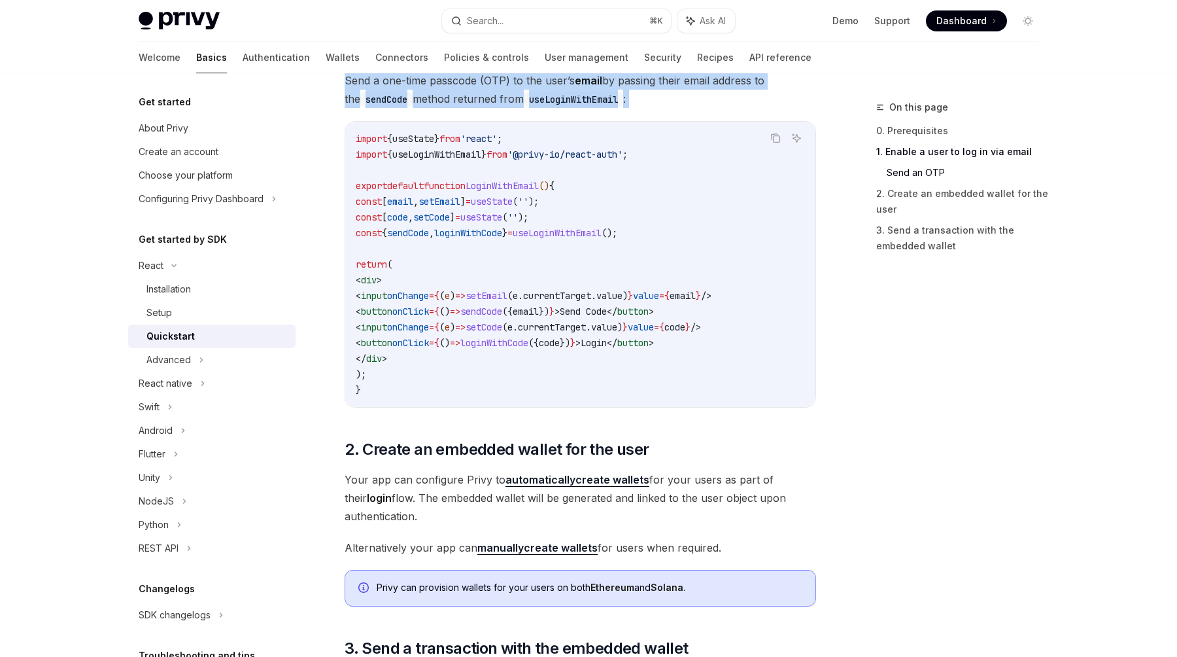
scroll to position [586, 0]
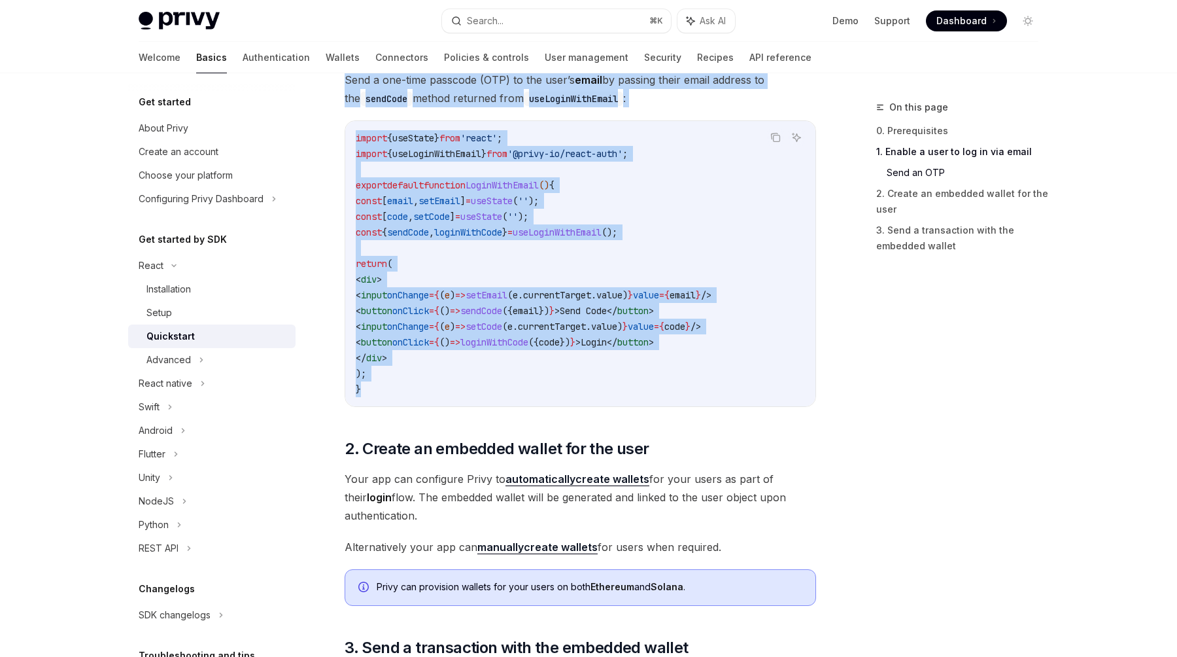
click at [598, 389] on code "import { useState } from 'react' ; import { useLoginWithEmail } from '@privy-io…" at bounding box center [580, 263] width 449 height 267
copy div "To authenticate a user via their email address, use the React SDK’s useLoginWit…"
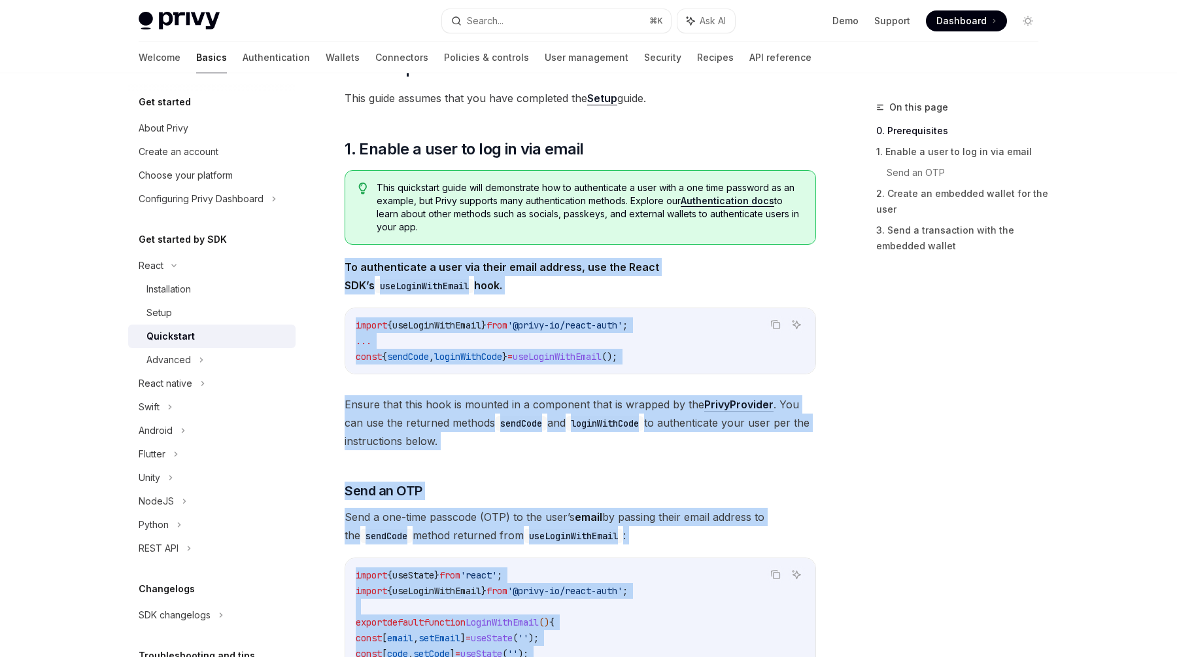
scroll to position [135, 0]
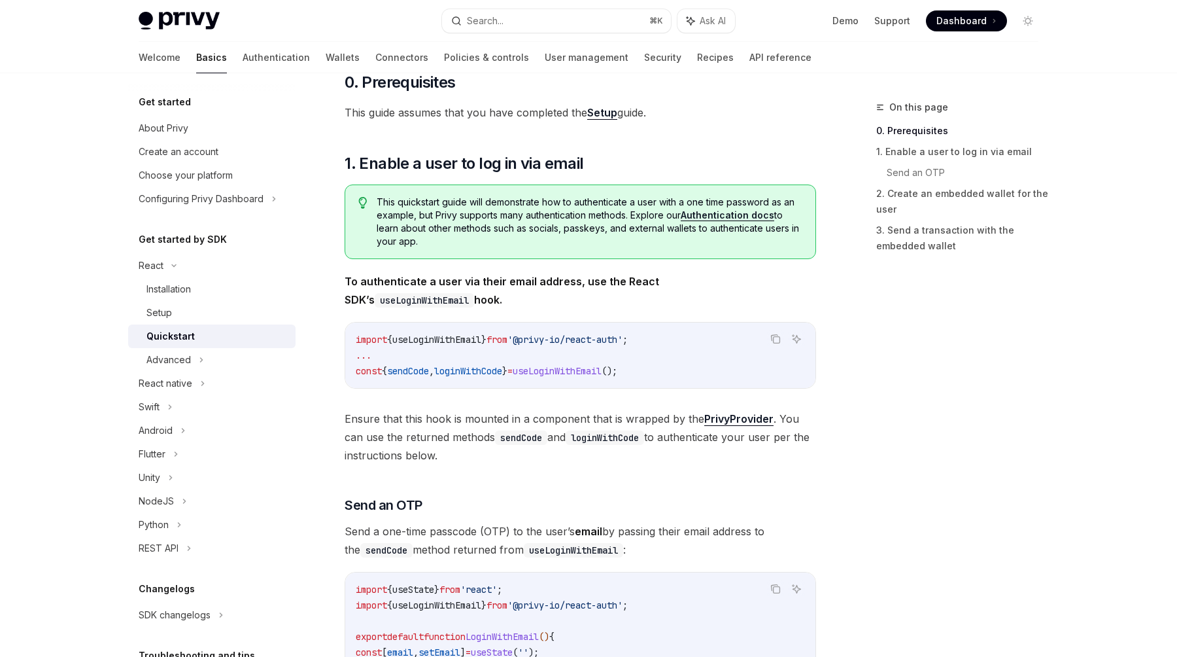
click at [879, 309] on div "On this page 0. Prerequisites 1. Enable a user to log in via email Send an OTP …" at bounding box center [949, 377] width 199 height 557
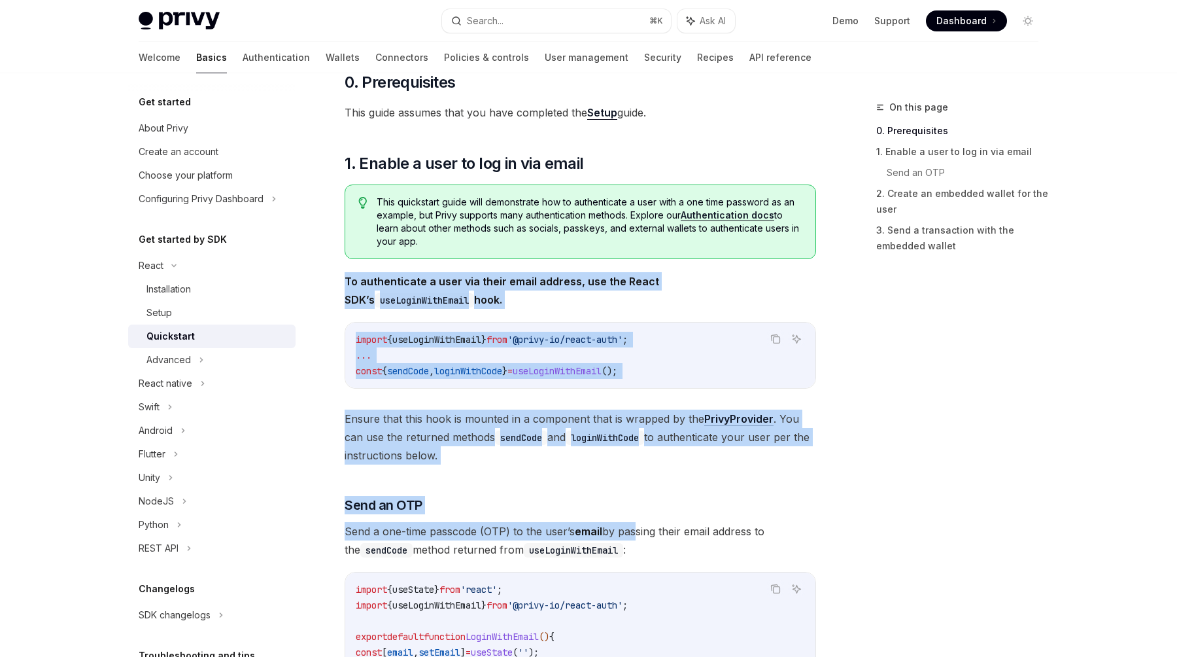
drag, startPoint x: 343, startPoint y: 279, endPoint x: 634, endPoint y: 525, distance: 381.0
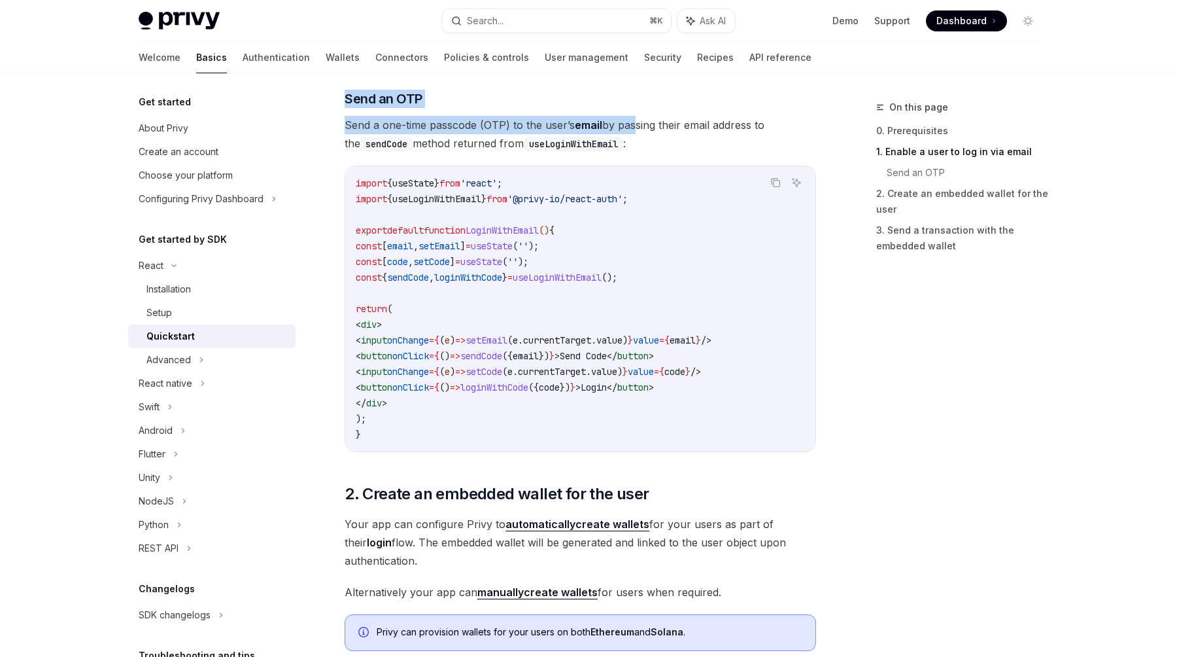
scroll to position [603, 0]
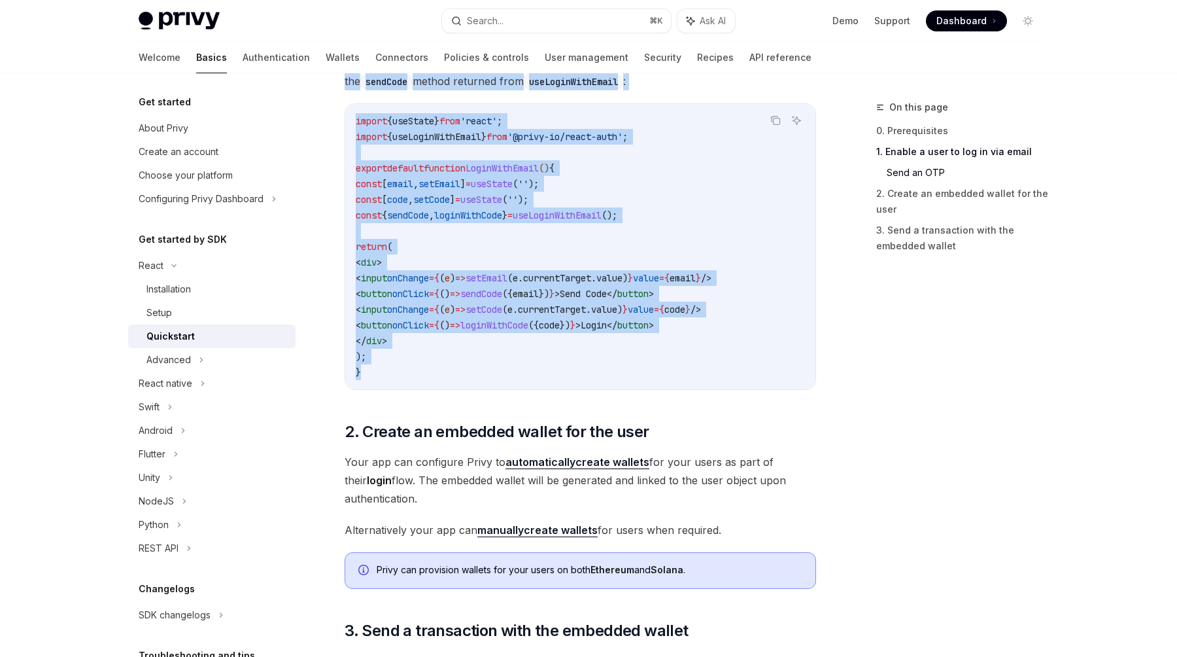
click at [570, 373] on code "import { useState } from 'react' ; import { useLoginWithEmail } from '@privy-io…" at bounding box center [580, 246] width 449 height 267
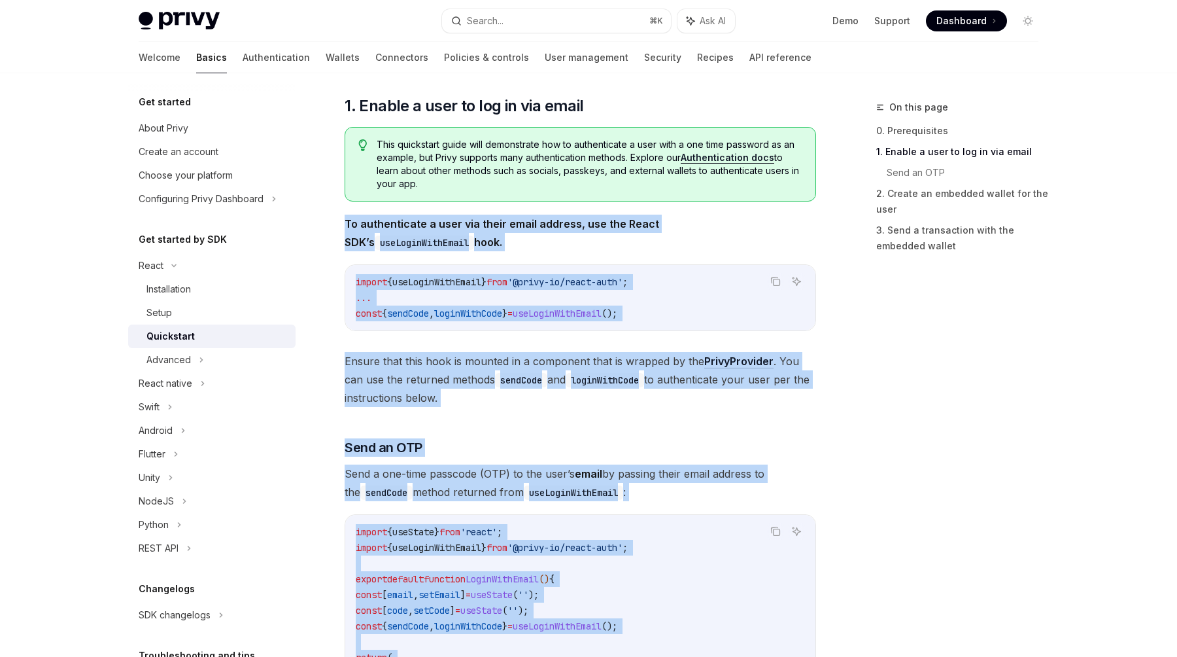
scroll to position [192, 0]
copy div "To authenticate a user via their email address, use the React SDK’s useLoginWit…"
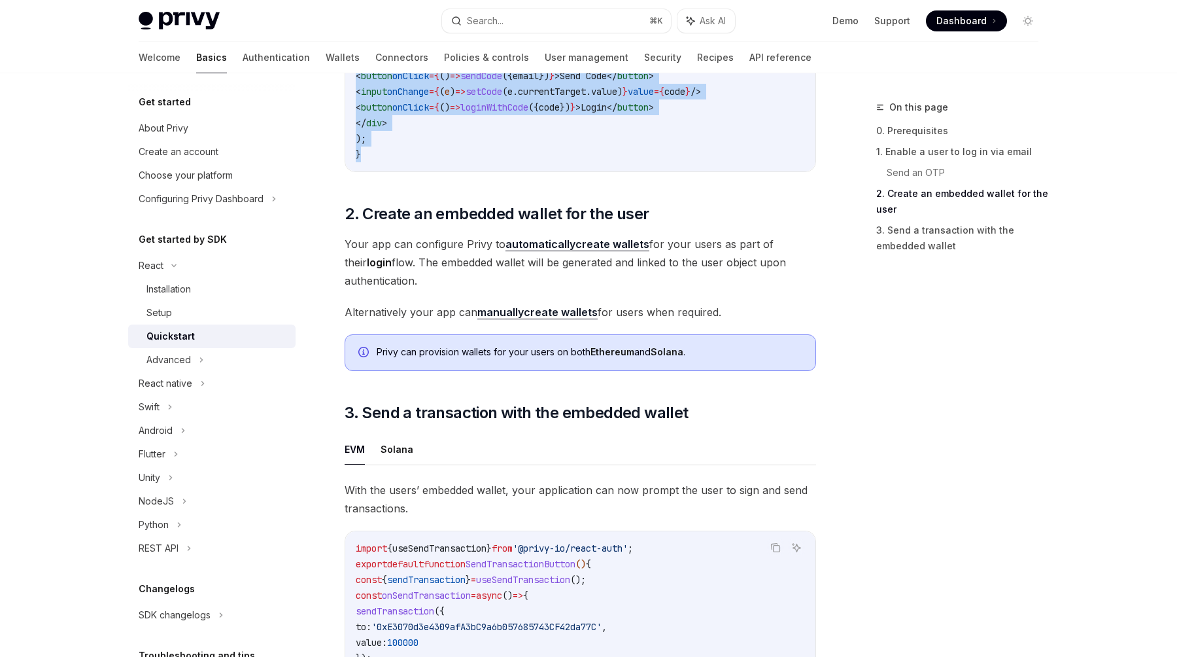
scroll to position [555, 0]
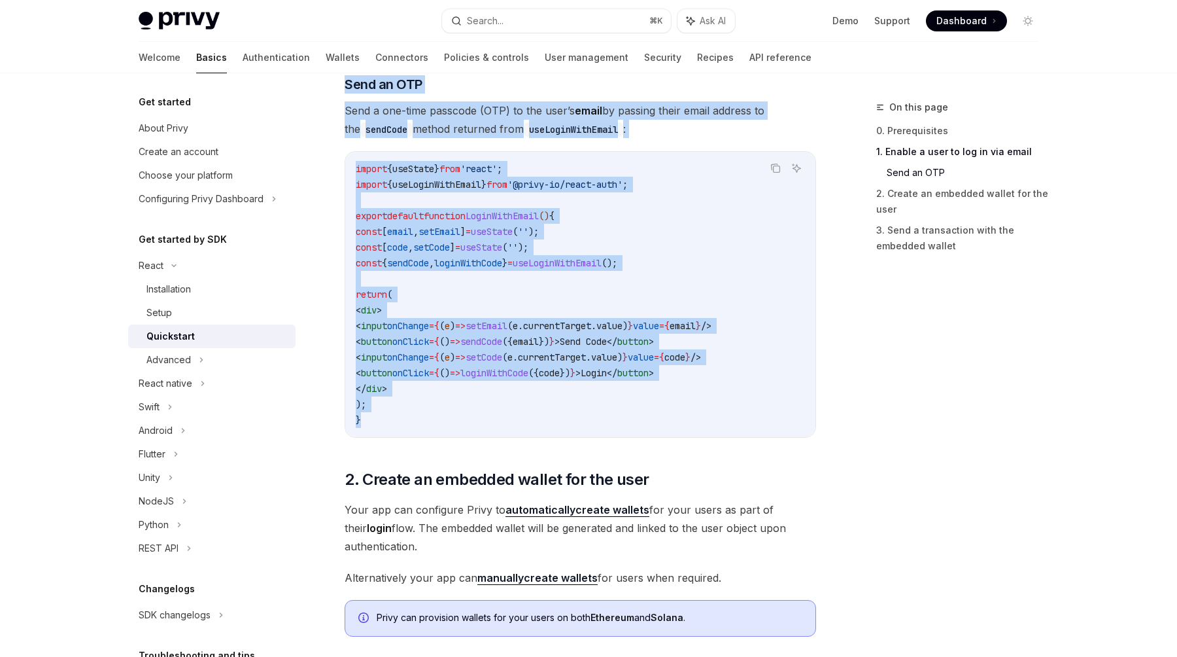
click at [593, 517] on link "automatically create wallets" at bounding box center [578, 510] width 144 height 14
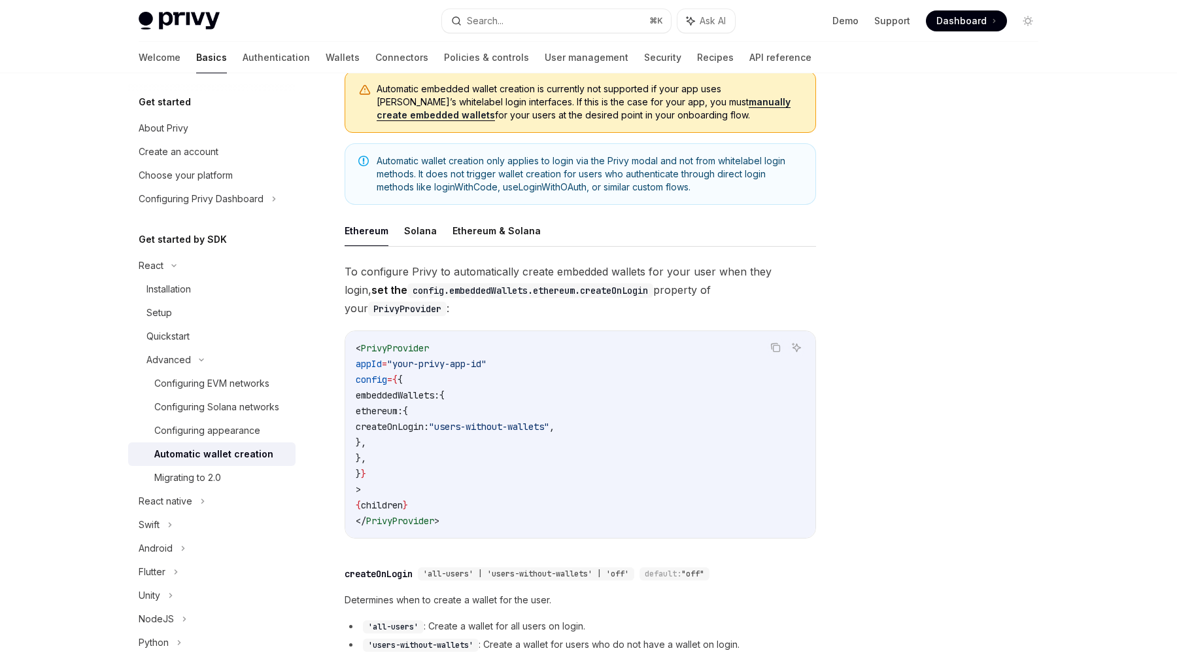
scroll to position [135, 0]
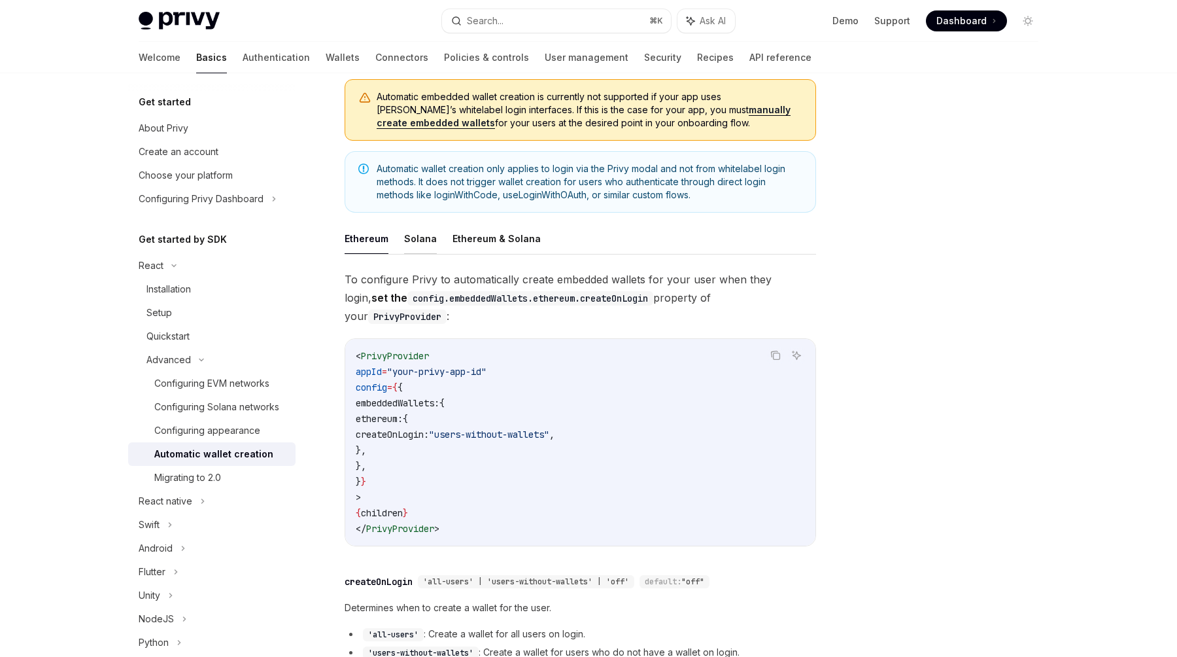
click at [414, 243] on button "Solana" at bounding box center [420, 238] width 33 height 31
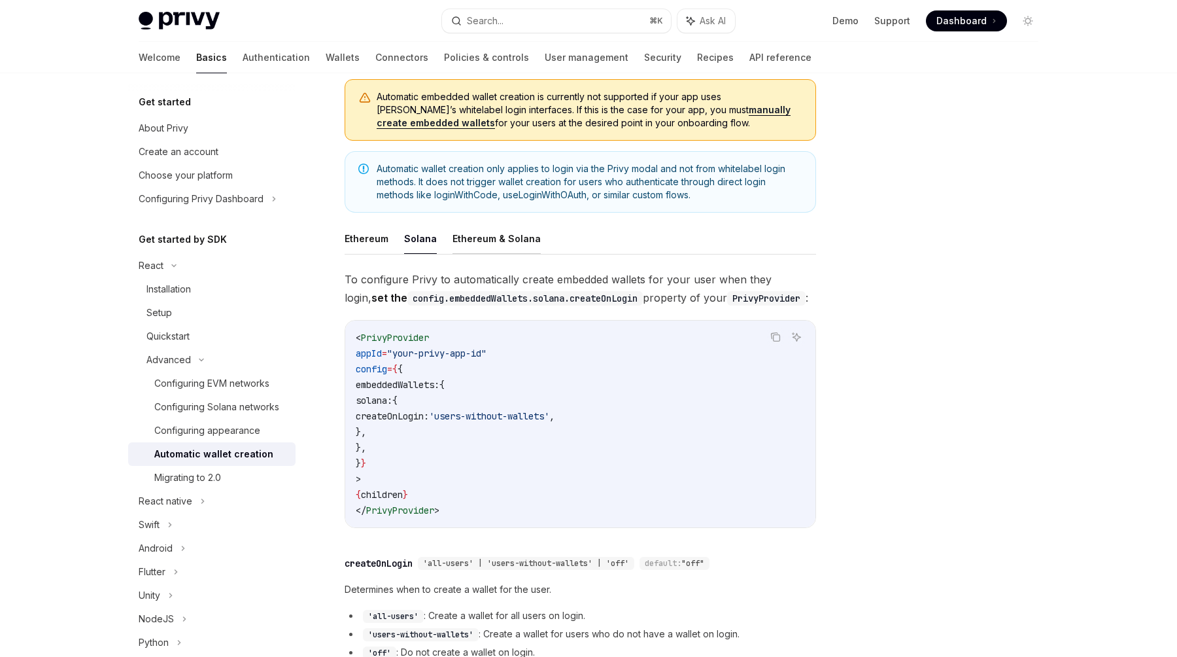
click at [478, 244] on button "Ethereum & Solana" at bounding box center [497, 238] width 88 height 31
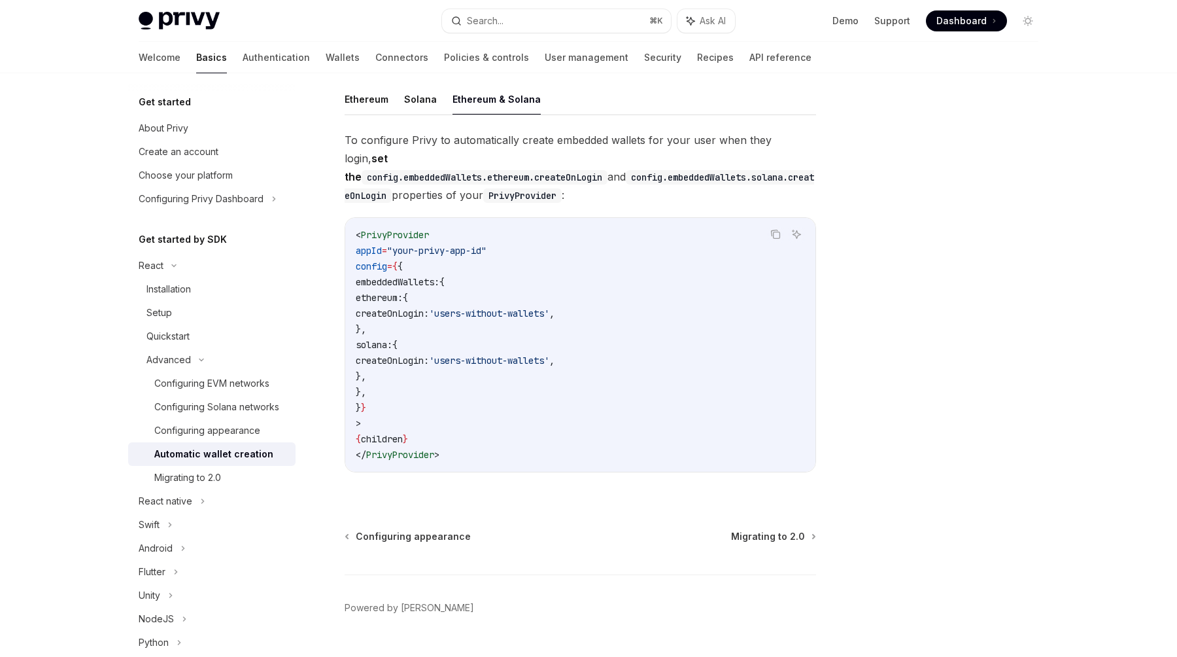
scroll to position [277, 0]
drag, startPoint x: 423, startPoint y: 247, endPoint x: 380, endPoint y: 387, distance: 145.7
click at [380, 387] on code "< PrivyProvider appId = "your-privy-app-id" config = { { embeddedWallets: { eth…" at bounding box center [580, 342] width 449 height 235
click at [429, 305] on span "createOnLogin:" at bounding box center [392, 311] width 73 height 12
drag, startPoint x: 398, startPoint y: 260, endPoint x: 470, endPoint y: 355, distance: 119.6
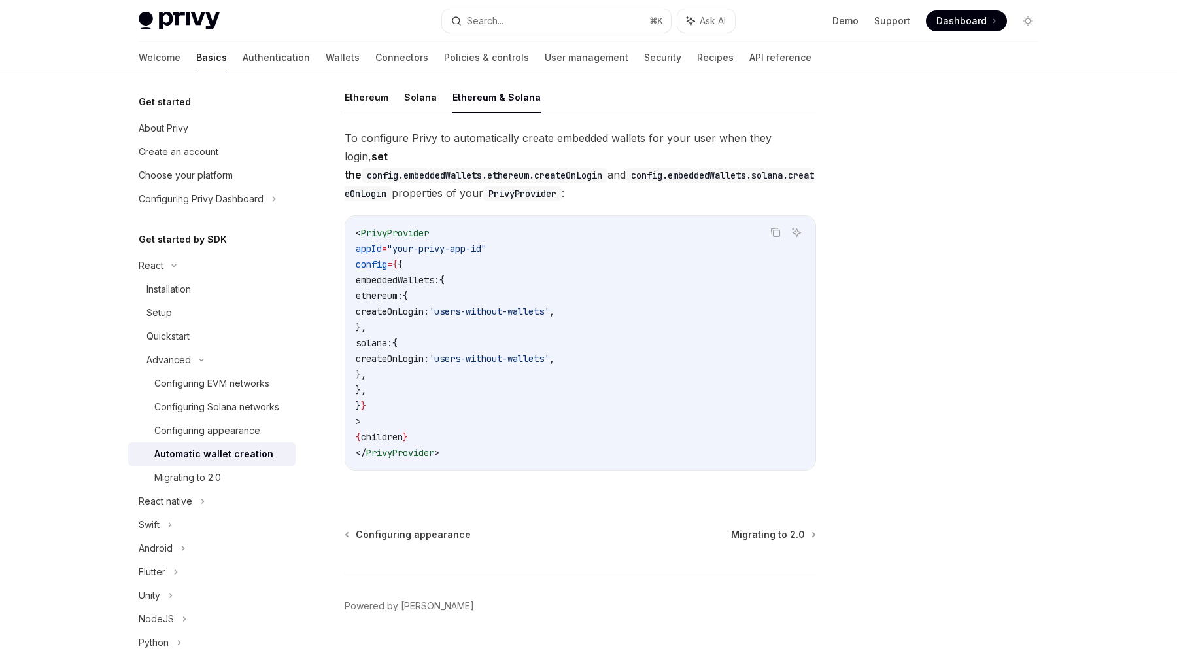
click at [470, 356] on code "< PrivyProvider appId = "your-privy-app-id" config = { { embeddedWallets: { eth…" at bounding box center [580, 342] width 449 height 235
click at [434, 372] on code "< PrivyProvider appId = "your-privy-app-id" config = { { embeddedWallets: { eth…" at bounding box center [580, 342] width 449 height 235
copy code "embeddedWallets: { ethereum: { createOnLogin: 'users-without-wallets' , }, sola…"
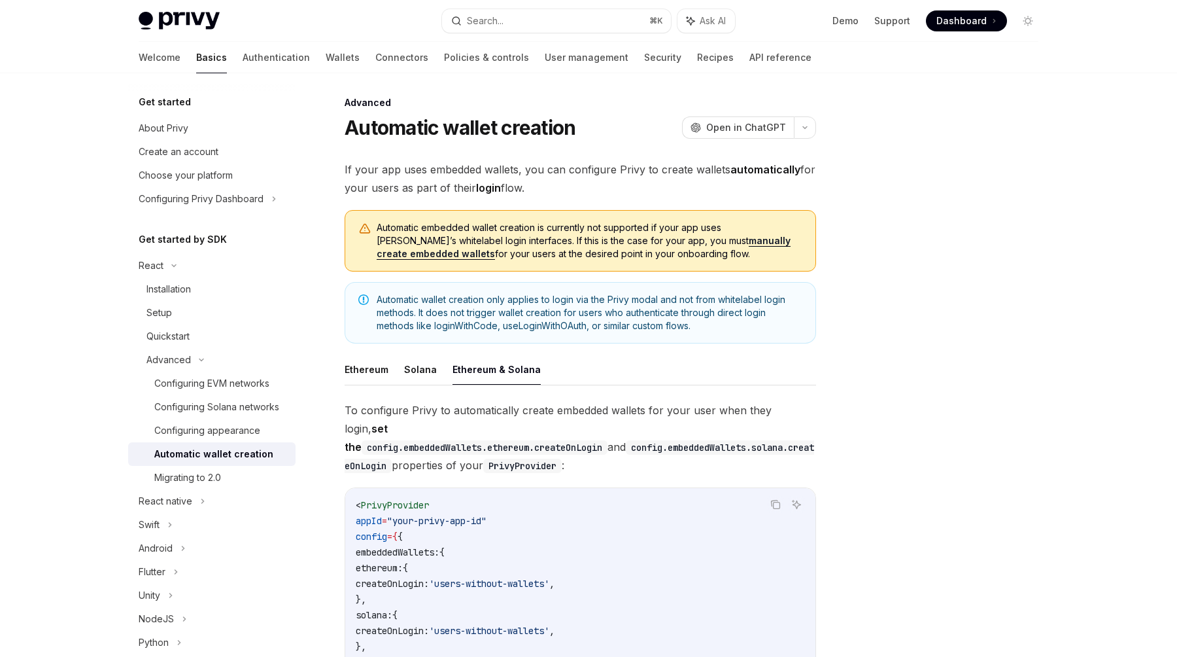
scroll to position [1, 0]
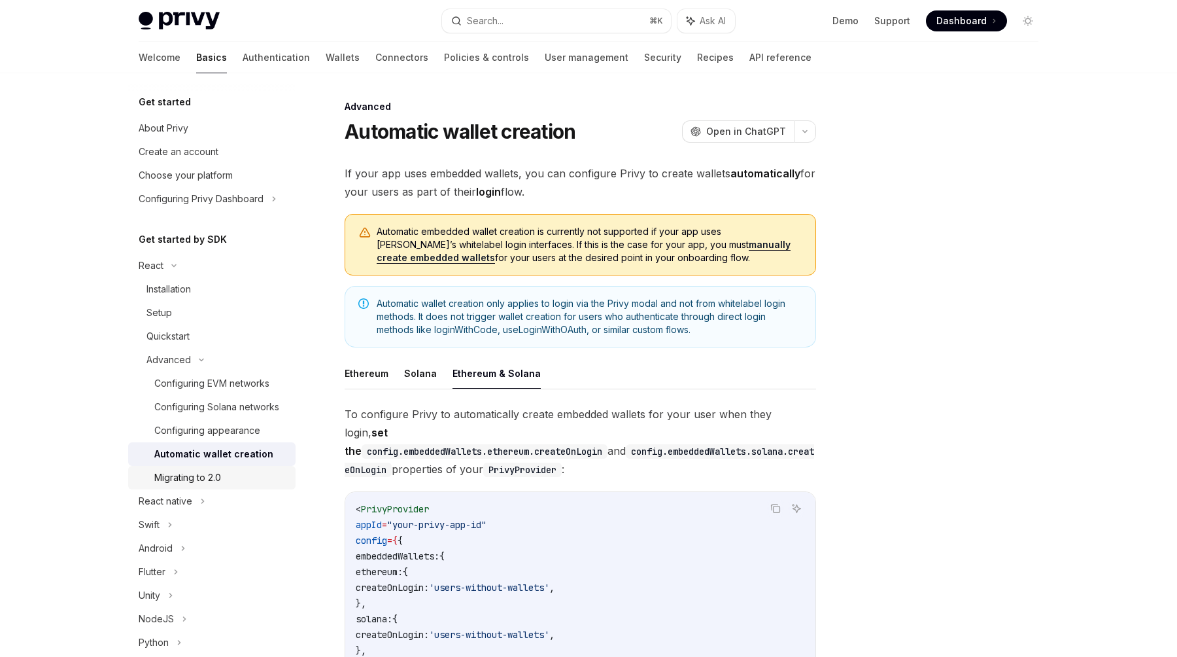
click at [205, 482] on div "Migrating to 2.0" at bounding box center [187, 478] width 67 height 16
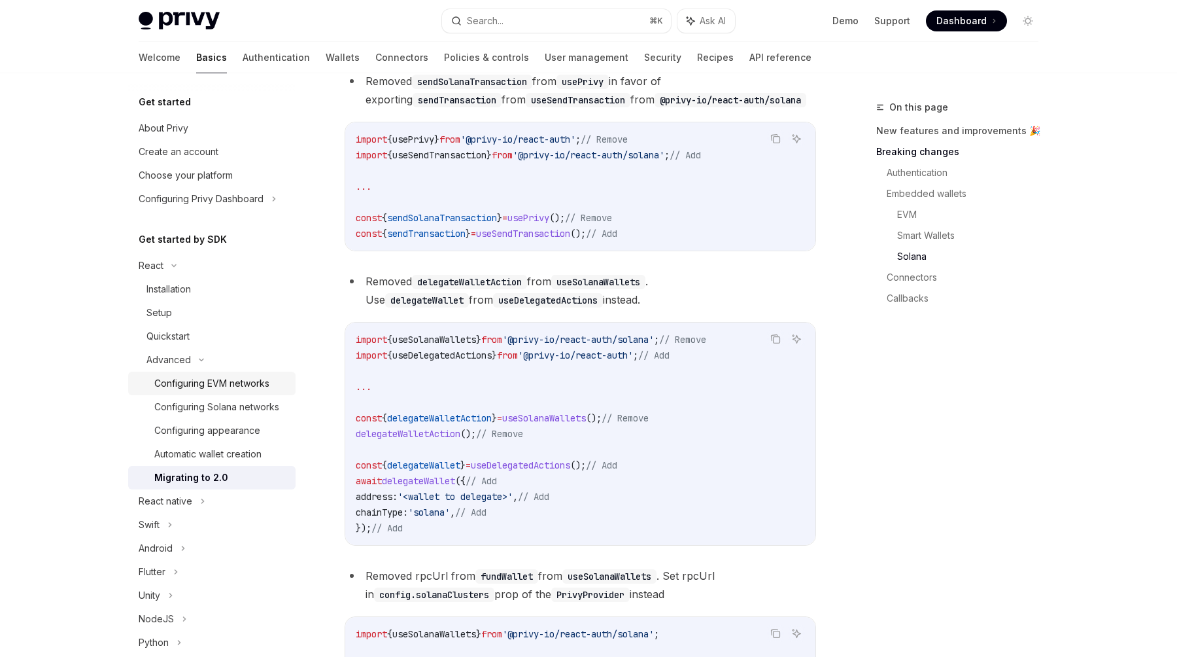
click at [209, 385] on div "Configuring EVM networks" at bounding box center [211, 383] width 115 height 16
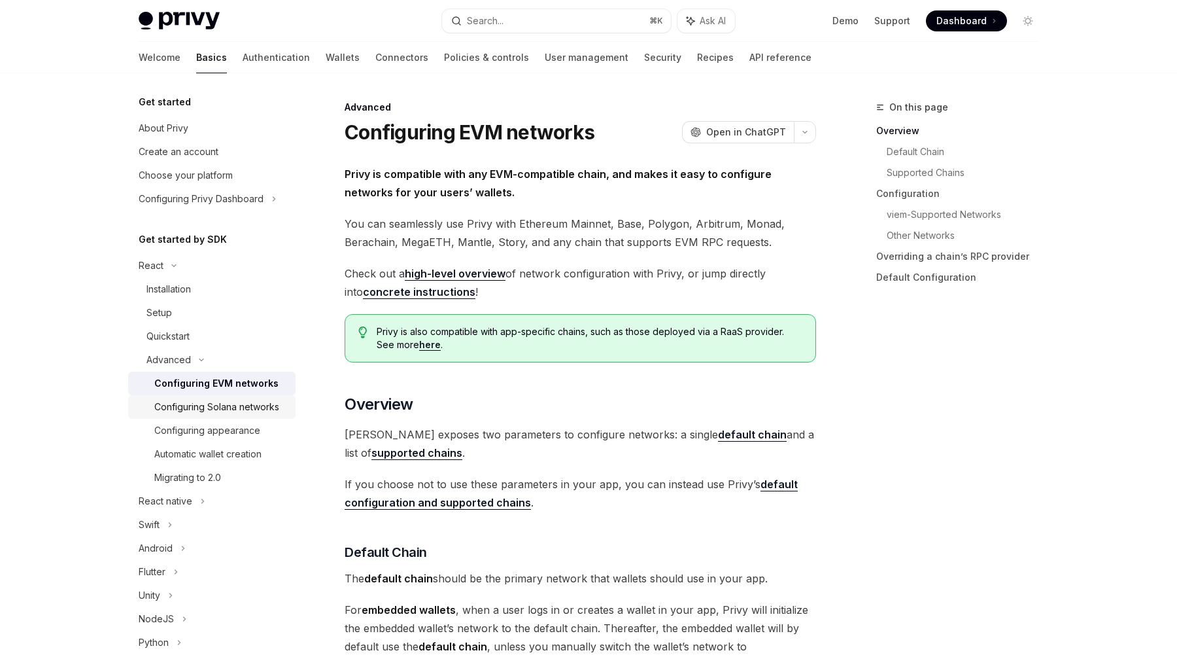
click at [211, 404] on div "Configuring Solana networks" at bounding box center [216, 407] width 125 height 16
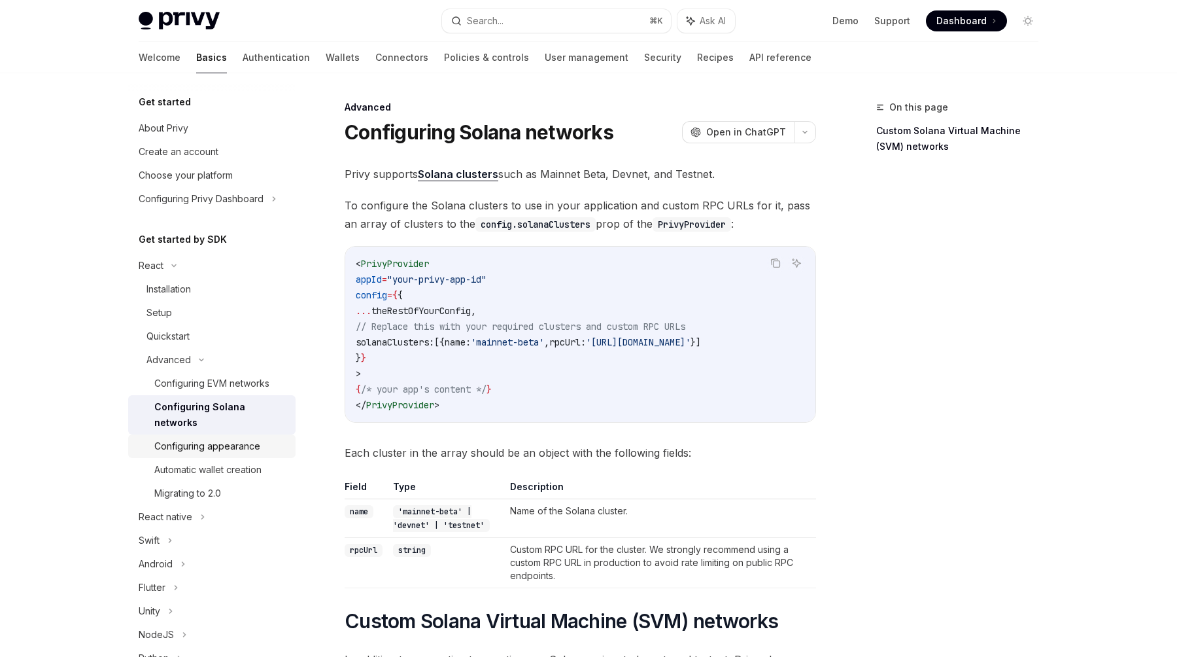
click at [211, 438] on div "Configuring appearance" at bounding box center [207, 446] width 106 height 16
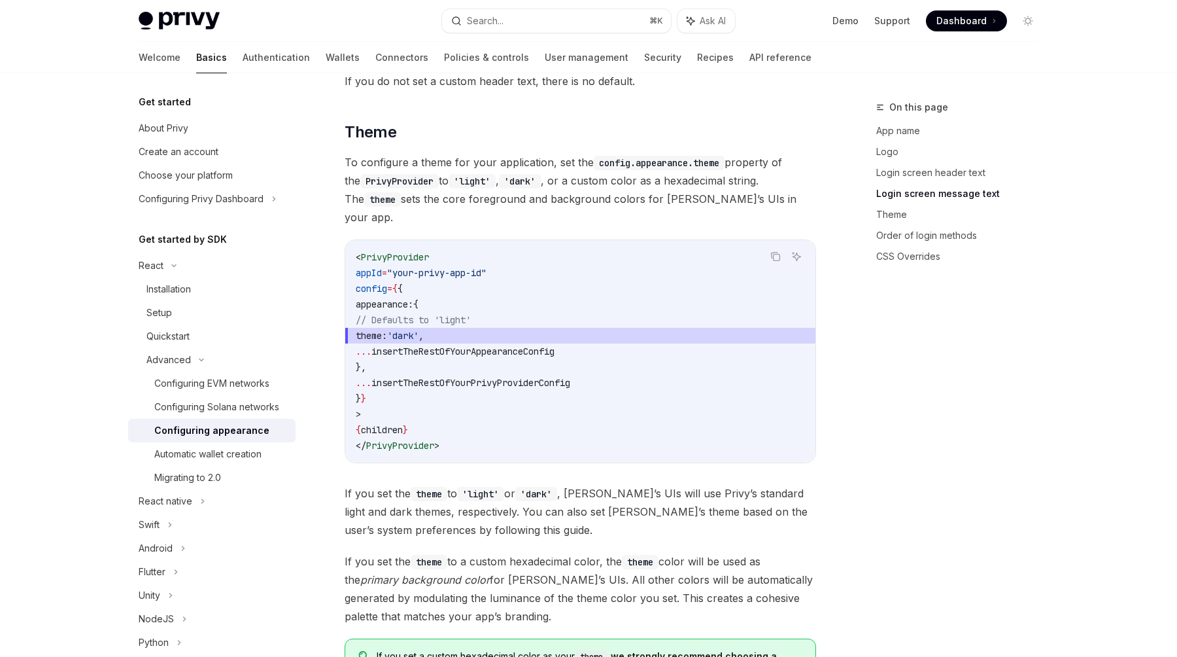
scroll to position [1859, 0]
click at [180, 450] on div "Automatic wallet creation" at bounding box center [207, 454] width 107 height 16
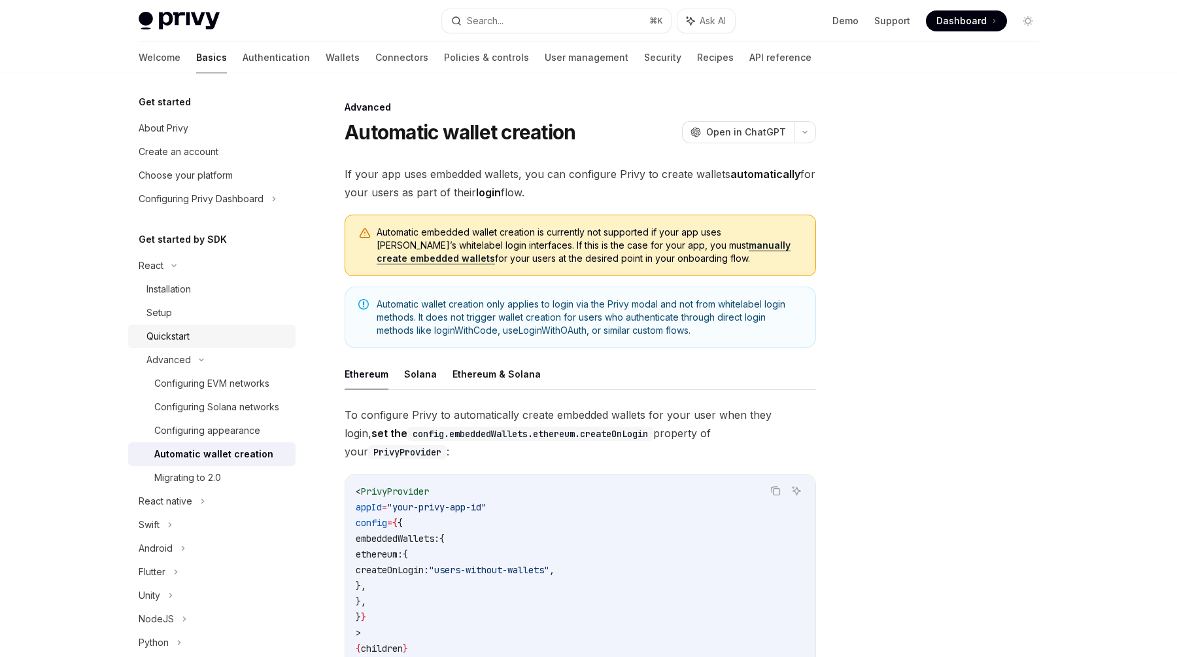
click at [179, 334] on div "Quickstart" at bounding box center [168, 336] width 43 height 16
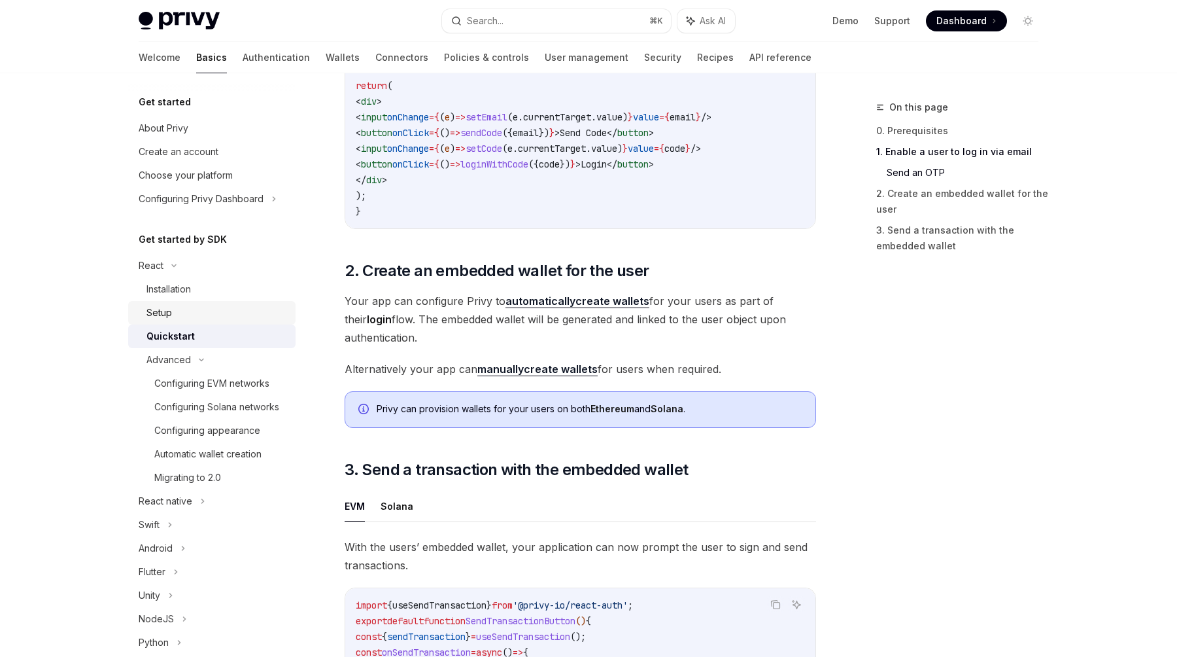
scroll to position [680, 0]
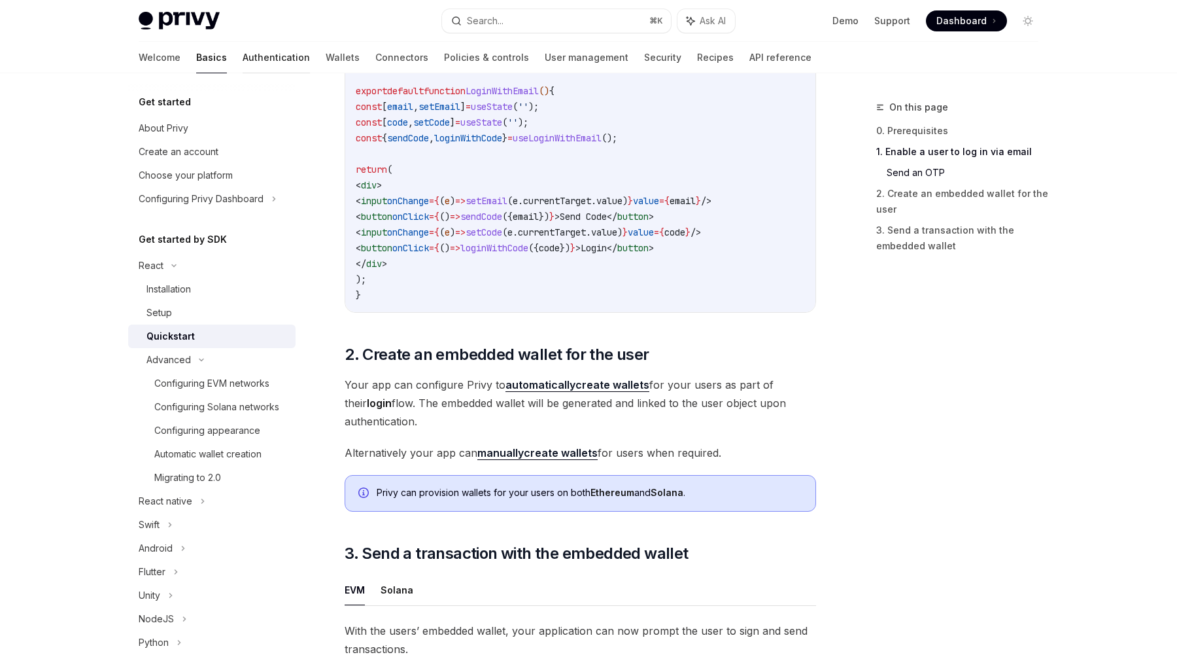
click at [243, 68] on link "Authentication" at bounding box center [276, 57] width 67 height 31
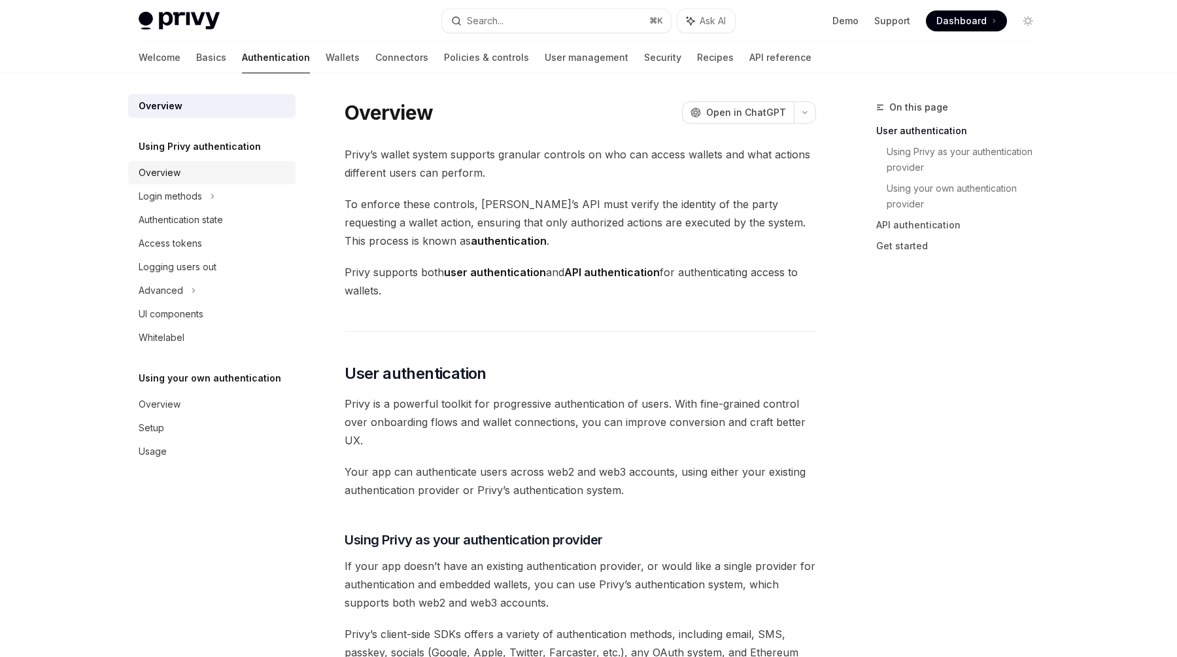
click at [181, 167] on div "Overview" at bounding box center [213, 173] width 149 height 16
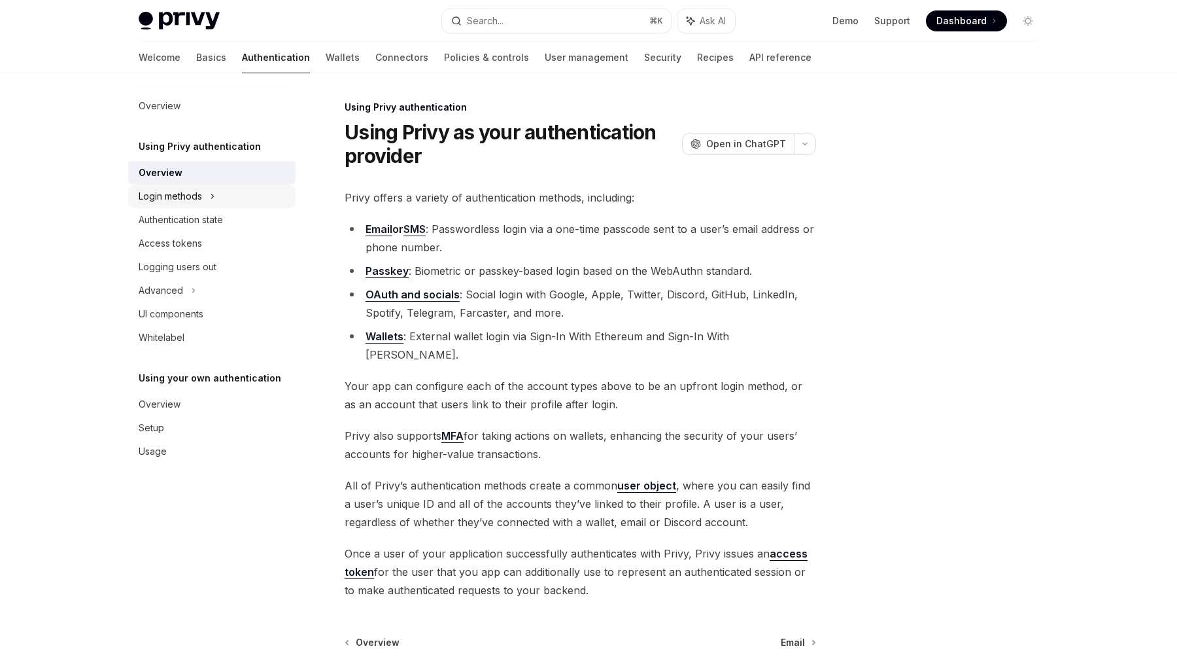
click at [172, 205] on div "Login methods" at bounding box center [211, 196] width 167 height 24
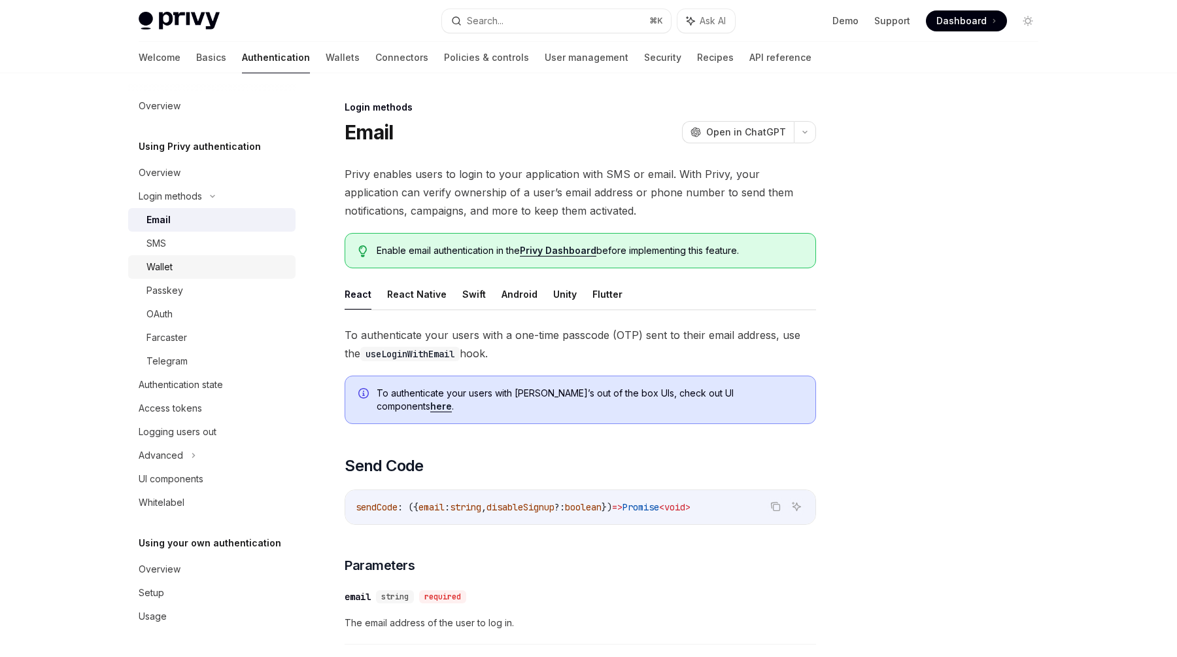
click at [174, 276] on link "Wallet" at bounding box center [211, 267] width 167 height 24
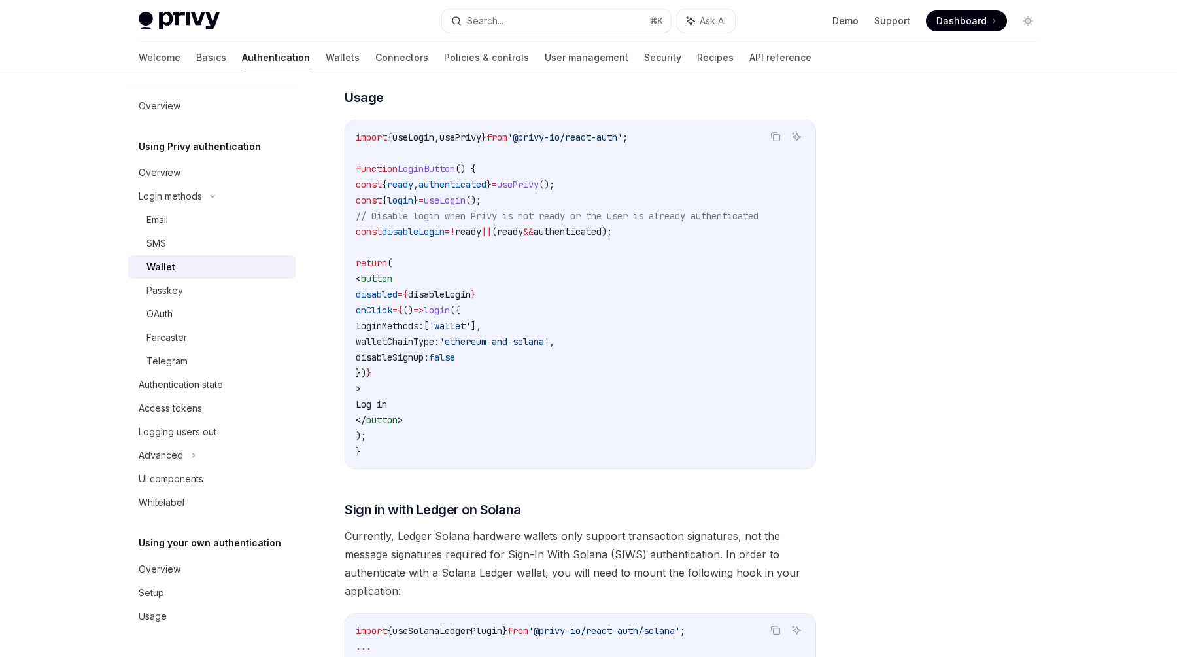
scroll to position [718, 0]
click at [203, 375] on link "Authentication state" at bounding box center [211, 385] width 167 height 24
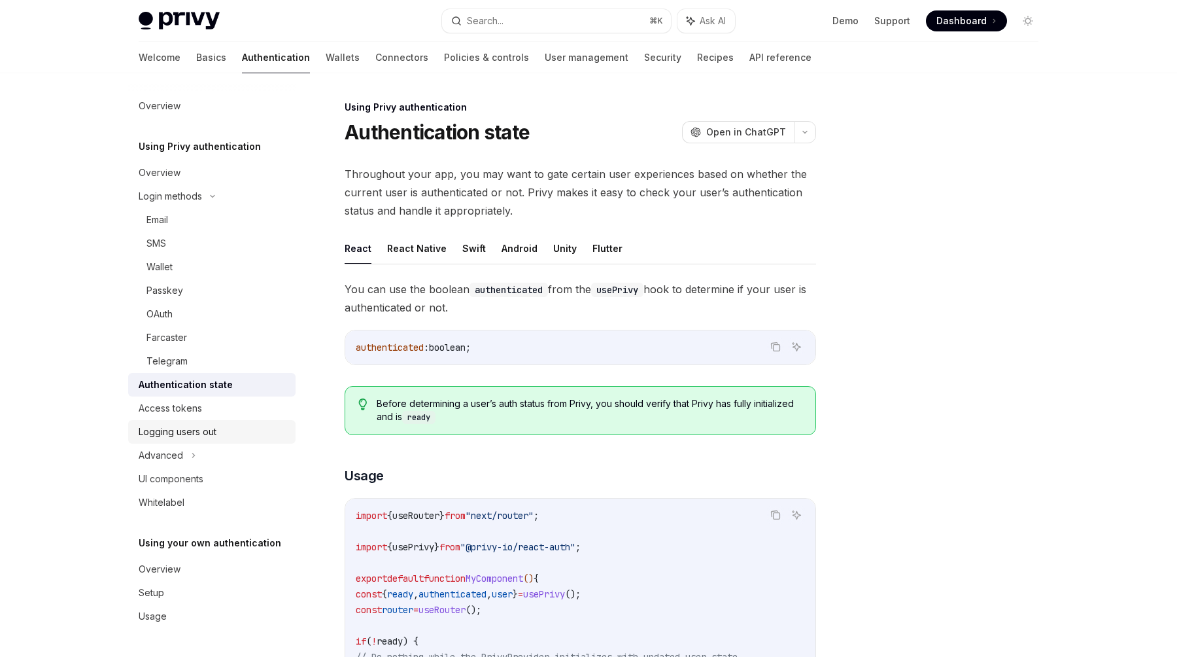
click at [179, 434] on div "Logging users out" at bounding box center [178, 432] width 78 height 16
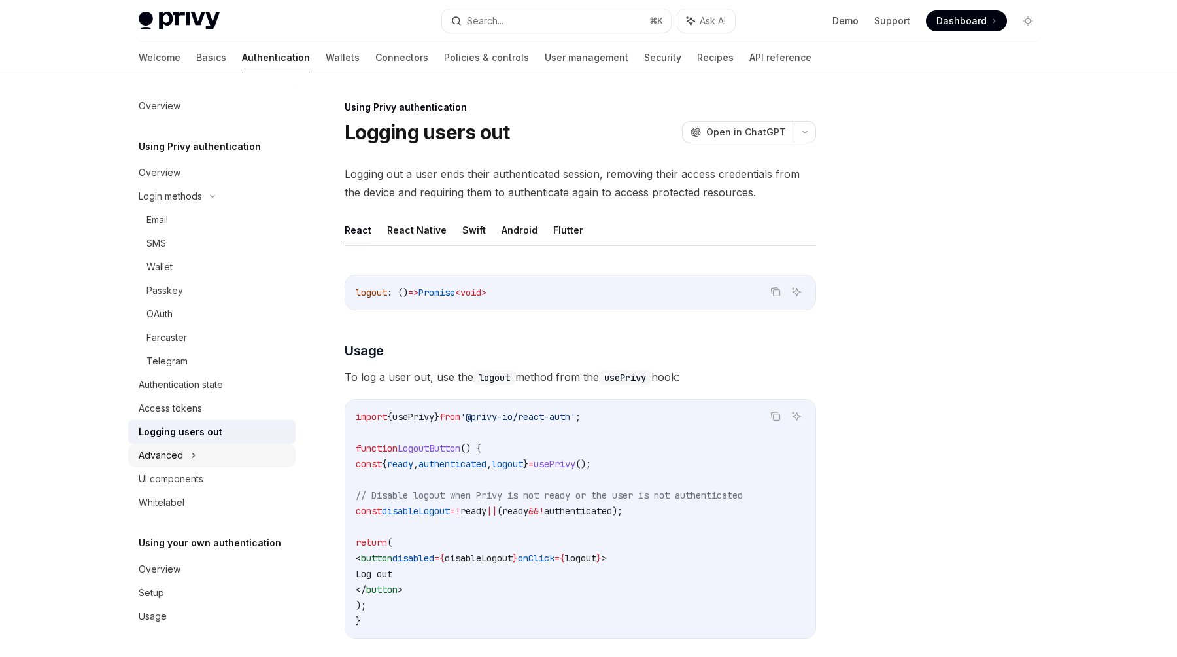
click at [179, 455] on div "Advanced" at bounding box center [161, 455] width 44 height 16
click at [173, 548] on div "UI components" at bounding box center [171, 550] width 65 height 16
type textarea "*"
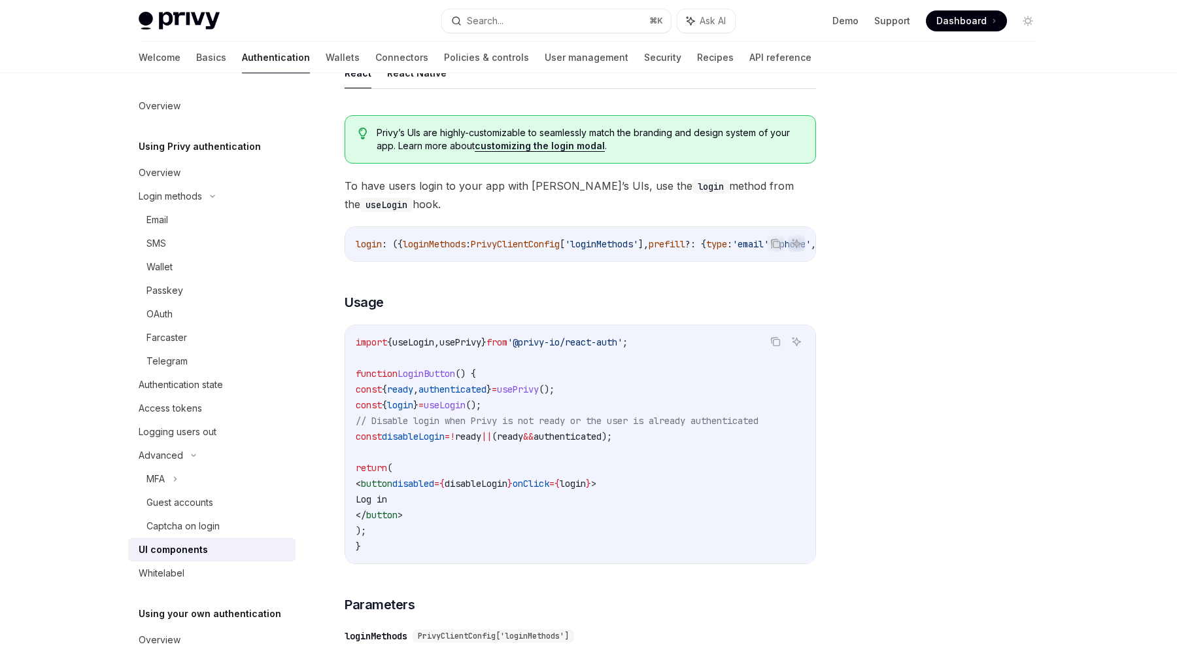
scroll to position [672, 0]
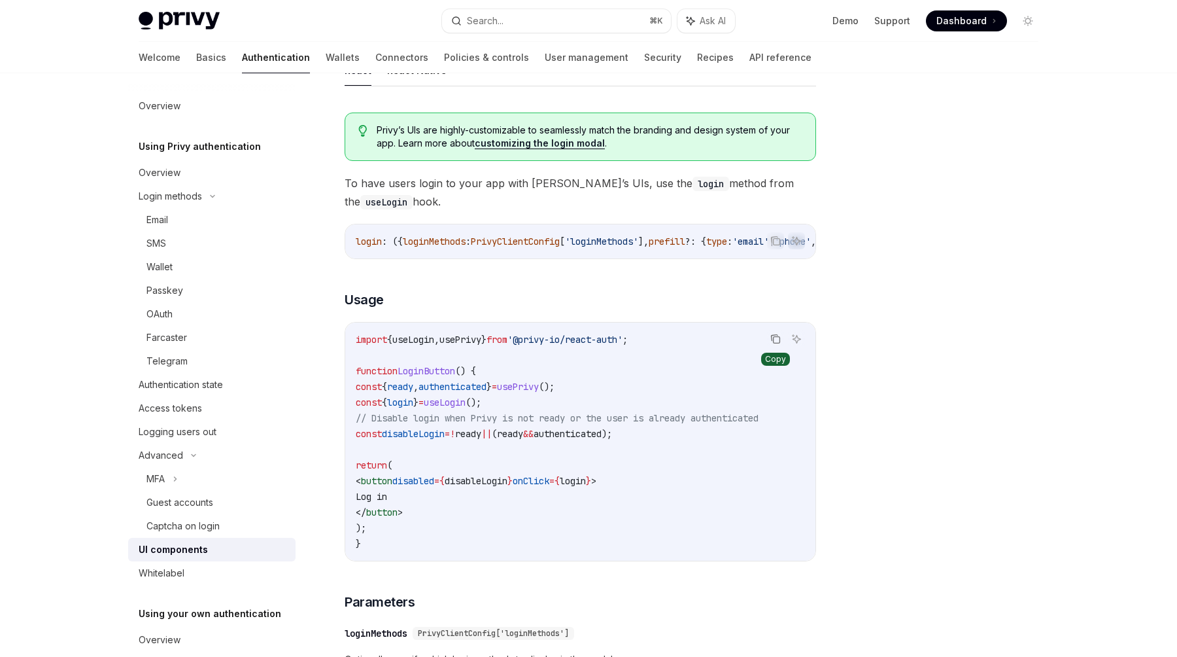
click at [774, 343] on icon "Copy the contents from the code block" at bounding box center [777, 340] width 7 height 7
click at [696, 413] on code "import { useLogin , usePrivy } from '@privy-io/react-auth' ; function LoginButt…" at bounding box center [580, 442] width 449 height 220
